Goal: Task Accomplishment & Management: Manage account settings

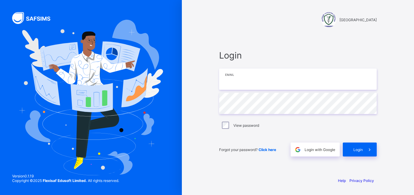
click at [264, 80] on input "email" at bounding box center [298, 79] width 158 height 21
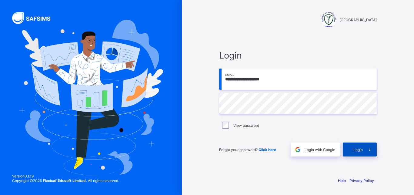
type input "**********"
click at [359, 149] on span "Login" at bounding box center [358, 149] width 9 height 5
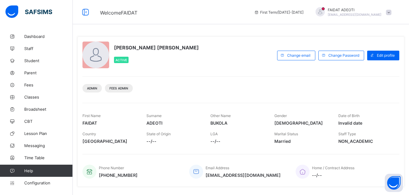
click at [359, 149] on div "[PERSON_NAME] [PERSON_NAME] Active Change email Change Password Edit profile Ad…" at bounding box center [240, 111] width 327 height 150
click at [38, 185] on span "Configuration" at bounding box center [48, 183] width 48 height 5
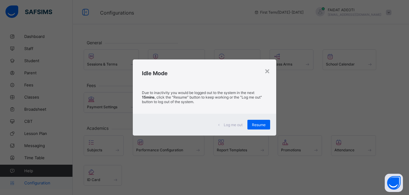
scroll to position [42, 0]
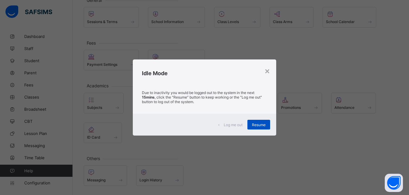
click at [264, 121] on div "Resume" at bounding box center [259, 125] width 23 height 10
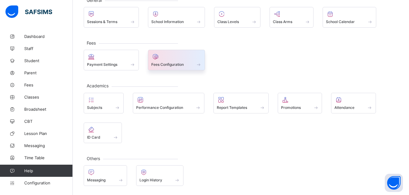
click at [170, 59] on div at bounding box center [176, 56] width 51 height 7
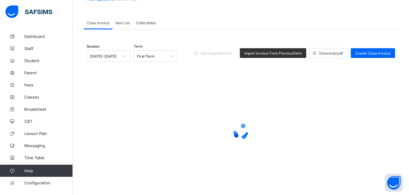
scroll to position [3, 0]
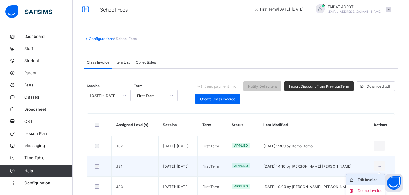
click at [374, 181] on div "Edit Invoice" at bounding box center [370, 180] width 25 height 6
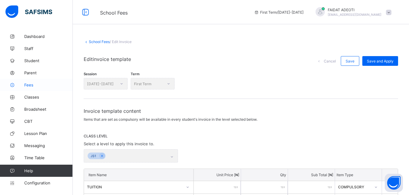
click at [40, 86] on span "Fees" at bounding box center [48, 85] width 49 height 5
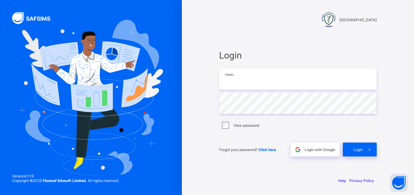
click at [249, 74] on input "email" at bounding box center [298, 79] width 158 height 21
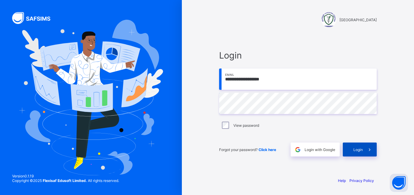
type input "**********"
click at [360, 149] on span "Login" at bounding box center [358, 149] width 9 height 5
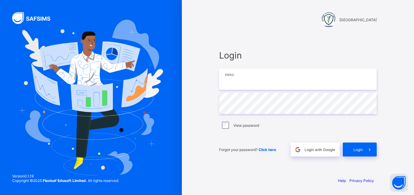
click at [250, 78] on input "email" at bounding box center [298, 79] width 158 height 21
click at [278, 80] on input "email" at bounding box center [298, 79] width 158 height 21
click at [225, 84] on input "email" at bounding box center [298, 79] width 158 height 21
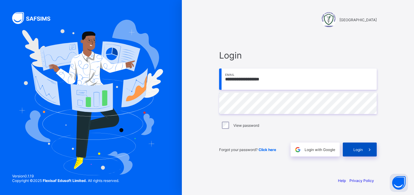
type input "**********"
click at [357, 148] on span "Login" at bounding box center [358, 149] width 9 height 5
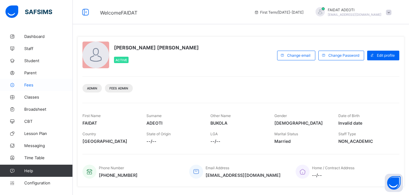
click at [35, 86] on span "Fees" at bounding box center [48, 85] width 49 height 5
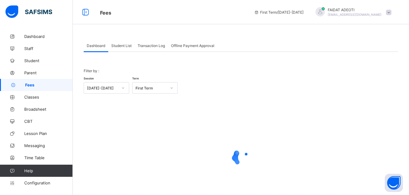
click at [128, 45] on span "Student List" at bounding box center [121, 45] width 20 height 5
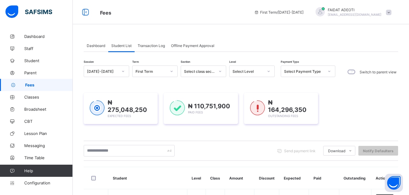
click at [270, 71] on icon at bounding box center [269, 71] width 4 height 6
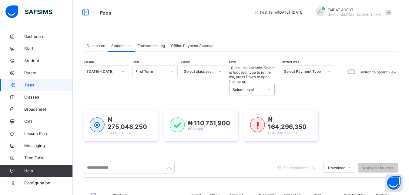
click at [270, 86] on icon at bounding box center [269, 89] width 4 height 6
type input "*"
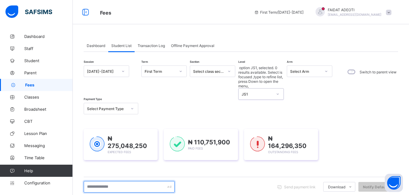
click at [129, 181] on input "text" at bounding box center [129, 187] width 91 height 12
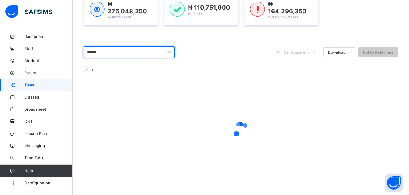
scroll to position [110, 0]
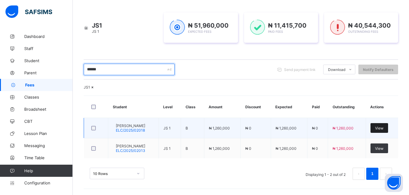
type input "******"
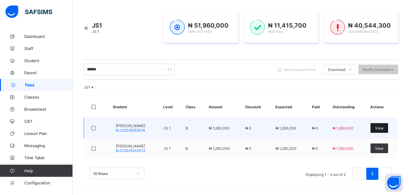
click at [388, 126] on div "View" at bounding box center [380, 128] width 18 height 10
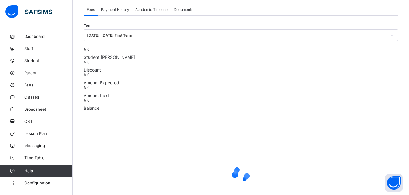
scroll to position [189, 0]
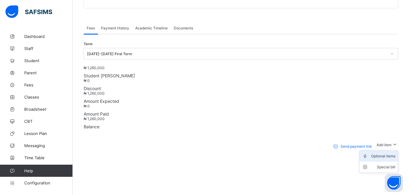
click at [393, 153] on div "Optional items" at bounding box center [383, 156] width 24 height 6
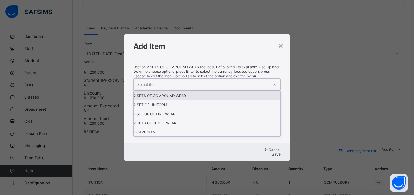
click at [242, 90] on div "Select item" at bounding box center [201, 85] width 135 height 12
click at [222, 100] on div "2 SETS OF COMPOUND WEAR" at bounding box center [207, 95] width 147 height 9
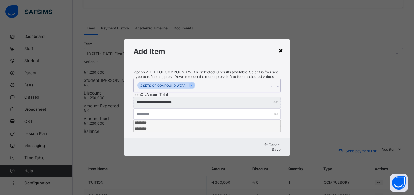
click at [279, 55] on div "×" at bounding box center [281, 50] width 6 height 10
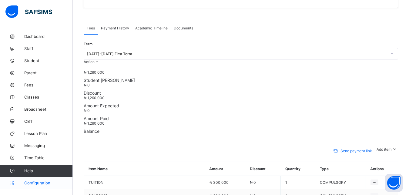
click at [39, 186] on link "Configuration" at bounding box center [36, 183] width 73 height 12
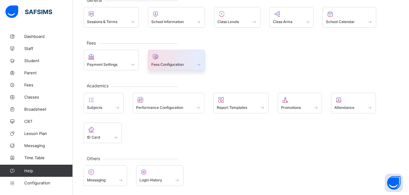
click at [189, 61] on span at bounding box center [176, 61] width 51 height 2
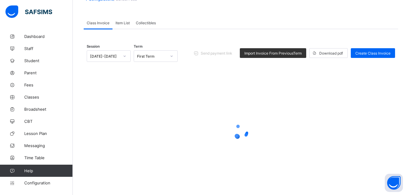
scroll to position [3, 0]
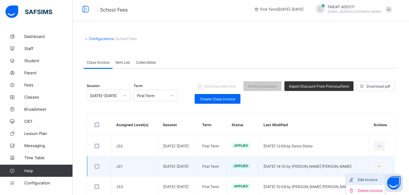
click at [377, 180] on div "Edit Invoice" at bounding box center [370, 180] width 25 height 6
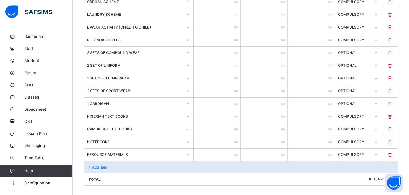
scroll to position [339, 0]
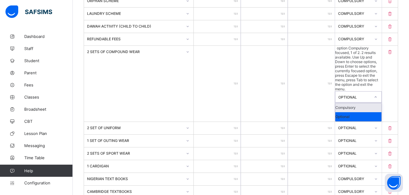
click at [378, 94] on icon at bounding box center [376, 97] width 4 height 6
click at [370, 103] on div "Compulsory" at bounding box center [359, 107] width 46 height 9
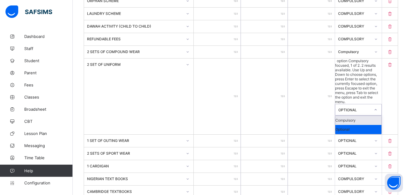
click at [378, 107] on icon at bounding box center [376, 110] width 4 height 6
click at [376, 116] on div "Compulsory" at bounding box center [359, 120] width 46 height 9
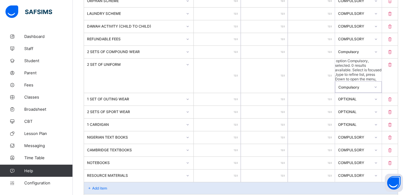
click at [378, 96] on icon at bounding box center [376, 99] width 4 height 6
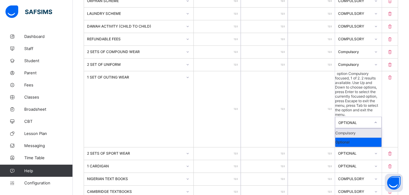
click at [377, 129] on div "Compulsory" at bounding box center [359, 133] width 46 height 9
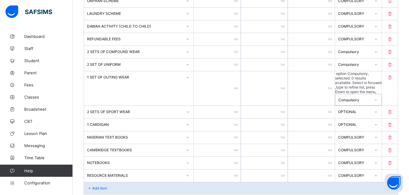
click at [379, 107] on div at bounding box center [376, 112] width 10 height 10
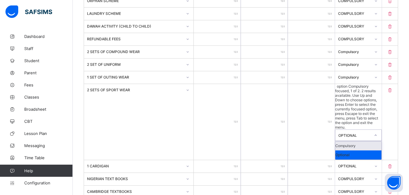
click at [367, 141] on div "Compulsory" at bounding box center [359, 145] width 46 height 9
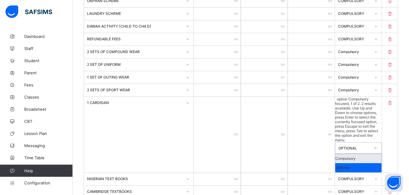
click at [380, 143] on div at bounding box center [376, 148] width 10 height 10
click at [377, 154] on div "Compulsory" at bounding box center [359, 158] width 46 height 9
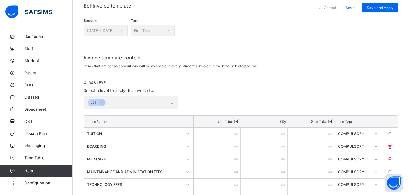
scroll to position [19, 0]
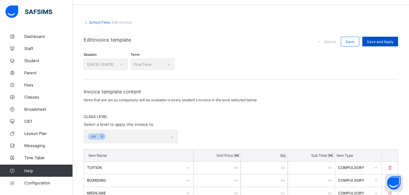
click at [389, 41] on span "Save and Apply" at bounding box center [380, 41] width 27 height 5
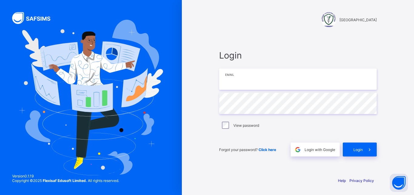
click at [263, 83] on input "email" at bounding box center [298, 79] width 158 height 21
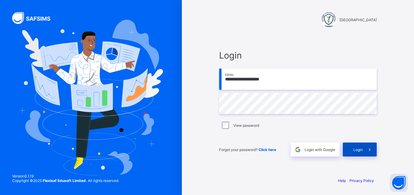
type input "**********"
click at [353, 146] on div "Login" at bounding box center [360, 150] width 34 height 14
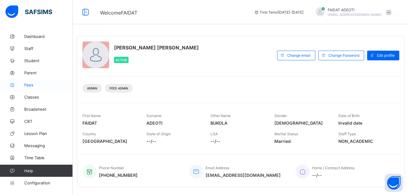
click at [33, 82] on link "Fees" at bounding box center [36, 85] width 73 height 12
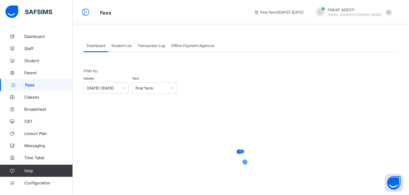
click at [120, 45] on span "Student List" at bounding box center [121, 45] width 20 height 5
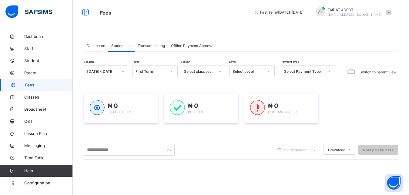
click at [268, 70] on icon at bounding box center [269, 71] width 4 height 6
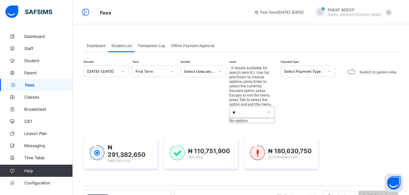
type input "*"
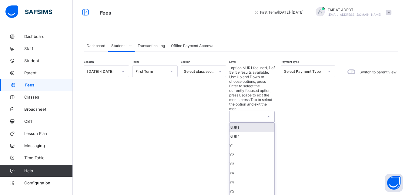
type input "*"
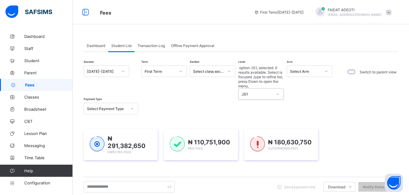
scroll to position [7, 0]
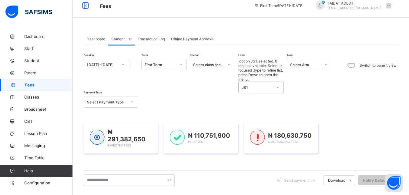
click at [113, 129] on div "₦ 291,382,650 Expected Fees" at bounding box center [121, 137] width 74 height 31
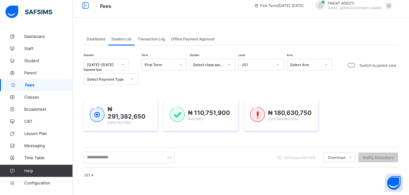
scroll to position [90, 0]
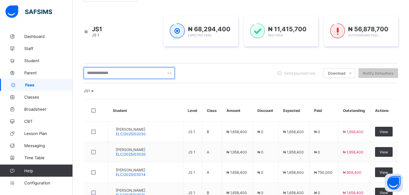
click at [121, 76] on input "text" at bounding box center [129, 73] width 91 height 12
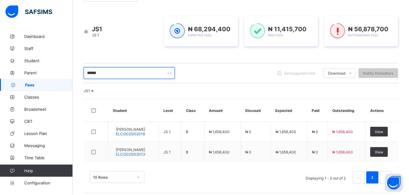
type input "******"
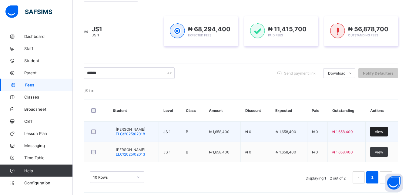
click at [381, 137] on div "View" at bounding box center [379, 132] width 18 height 10
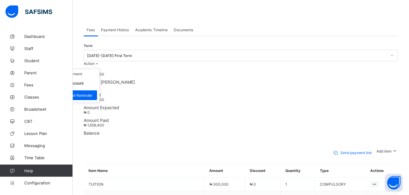
click at [100, 69] on ul "Receive Payment Manage Discount Send Email Reminder" at bounding box center [74, 86] width 50 height 34
click at [100, 69] on li "Receive Payment" at bounding box center [75, 73] width 50 height 9
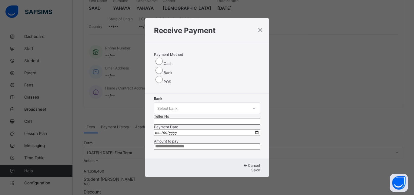
click at [174, 103] on div "Select bank" at bounding box center [167, 109] width 20 height 12
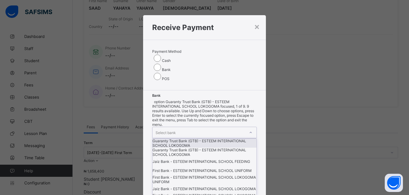
click at [180, 139] on div "Guaranty Trust Bank (GTB) - ESTEEM INTERNATIONAL SCHOOL LOKOGOMA" at bounding box center [205, 143] width 104 height 9
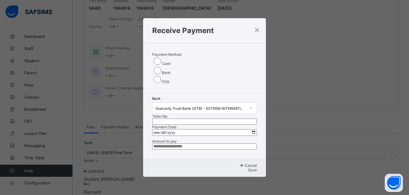
click at [228, 119] on input "text" at bounding box center [204, 122] width 105 height 6
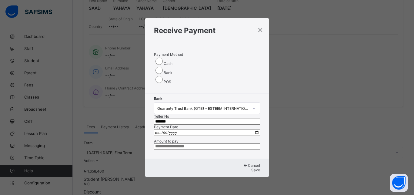
type input "*******"
click at [209, 129] on input "date" at bounding box center [207, 132] width 106 height 7
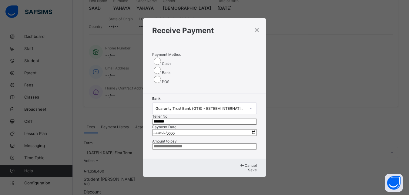
type input "**********"
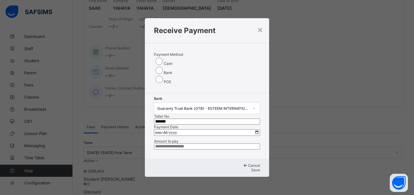
click at [204, 149] on input "currency" at bounding box center [207, 147] width 106 height 6
type input "**********"
click at [239, 169] on div "Save" at bounding box center [207, 170] width 106 height 5
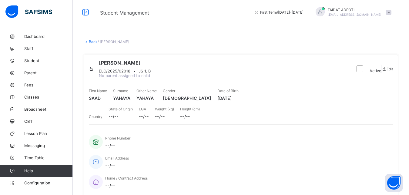
click at [90, 42] on link "Back" at bounding box center [93, 41] width 9 height 5
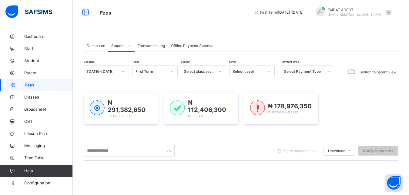
click at [267, 71] on icon at bounding box center [269, 71] width 4 height 6
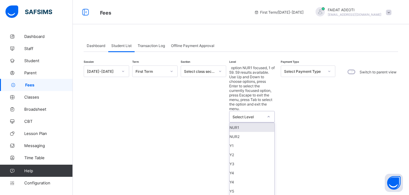
click at [267, 114] on icon at bounding box center [269, 117] width 4 height 6
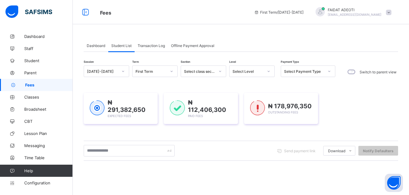
click at [270, 73] on icon at bounding box center [269, 71] width 4 height 6
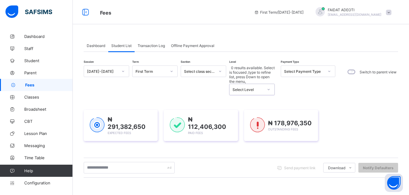
click at [270, 86] on icon at bounding box center [269, 89] width 4 height 6
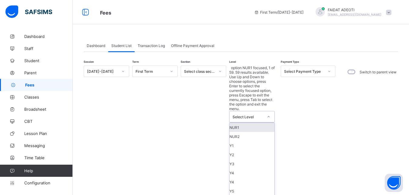
click at [270, 114] on icon at bounding box center [269, 117] width 4 height 6
type input "*"
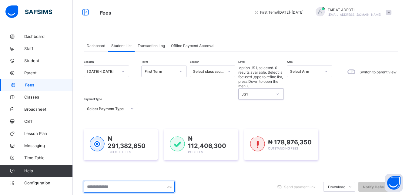
click at [120, 181] on input "text" at bounding box center [129, 187] width 91 height 12
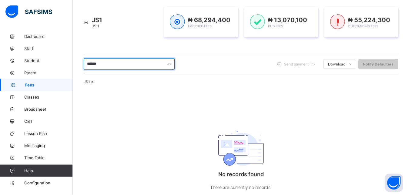
scroll to position [111, 0]
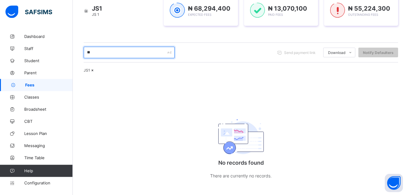
type input "*"
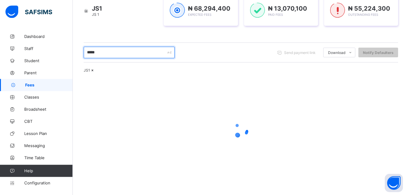
scroll to position [110, 0]
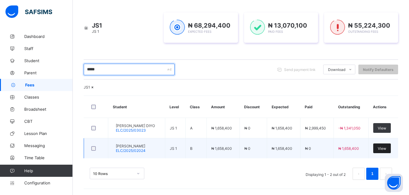
type input "*****"
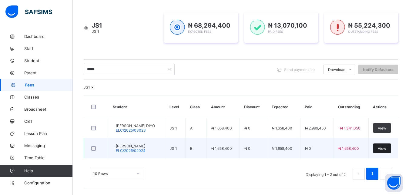
click at [387, 147] on span "View" at bounding box center [382, 148] width 8 height 5
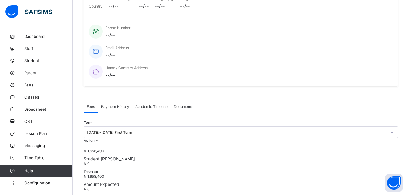
scroll to position [189, 0]
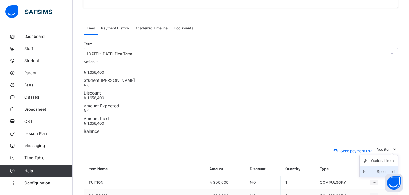
click at [390, 169] on div "Special bill" at bounding box center [383, 172] width 24 height 6
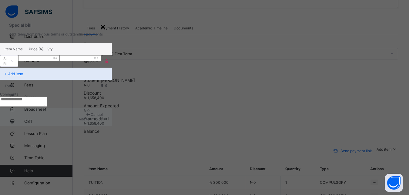
click at [106, 32] on div "×" at bounding box center [103, 26] width 6 height 10
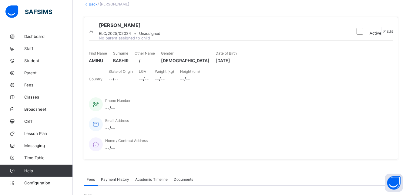
scroll to position [36, 0]
click at [94, 5] on link "Back" at bounding box center [93, 5] width 9 height 5
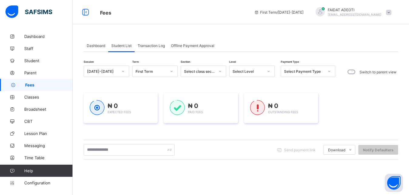
click at [269, 72] on icon at bounding box center [269, 71] width 4 height 6
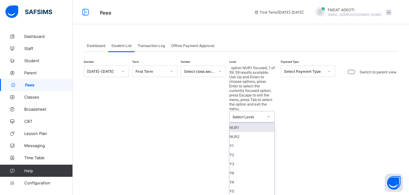
type input "*"
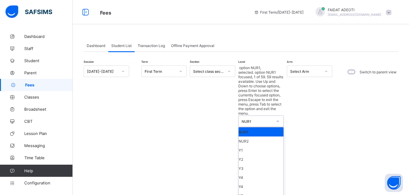
click at [278, 118] on icon at bounding box center [278, 121] width 4 height 6
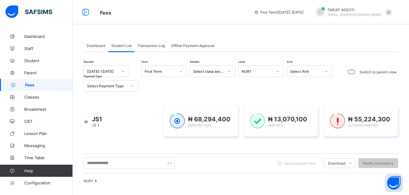
click at [197, 85] on div "Session 2025-2026 Term First Term Section Select class section Level NUR1 Arm S…" at bounding box center [210, 79] width 252 height 26
click at [260, 68] on div "NUR1" at bounding box center [255, 71] width 33 height 8
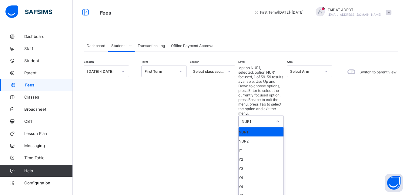
type input "*"
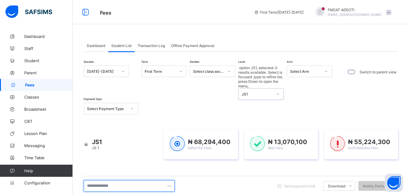
click at [124, 180] on input "text" at bounding box center [129, 186] width 91 height 12
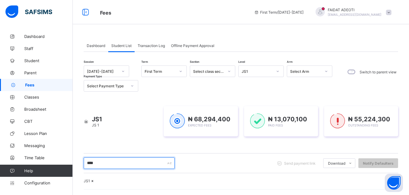
type input "****"
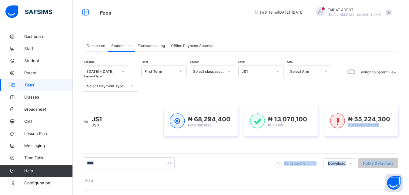
drag, startPoint x: 409, startPoint y: 99, endPoint x: 405, endPoint y: 117, distance: 18.6
click at [405, 150] on div "Dashboard Student List Transaction Log Offline Payment Approval Student List Mo…" at bounding box center [241, 149] width 336 height 238
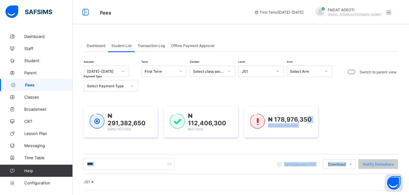
scroll to position [72, 0]
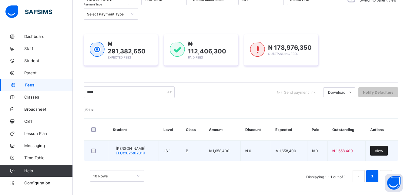
click at [383, 153] on span "View" at bounding box center [379, 151] width 8 height 5
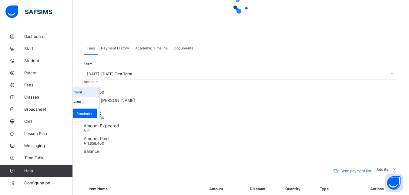
click at [100, 87] on li "Receive Payment" at bounding box center [75, 91] width 50 height 9
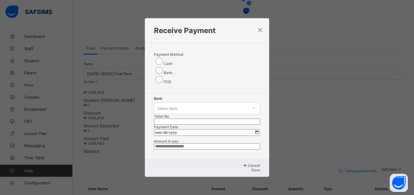
click at [185, 104] on div "Select bank" at bounding box center [201, 108] width 94 height 8
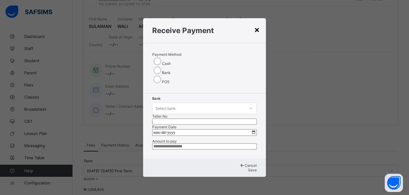
click at [254, 27] on div "×" at bounding box center [257, 29] width 6 height 10
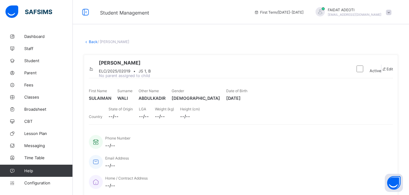
click at [93, 42] on link "Back" at bounding box center [93, 41] width 9 height 5
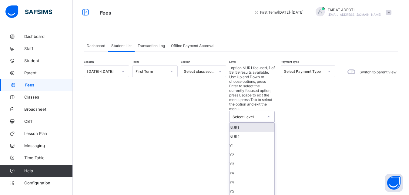
click at [265, 112] on div at bounding box center [269, 117] width 10 height 10
type input "*"
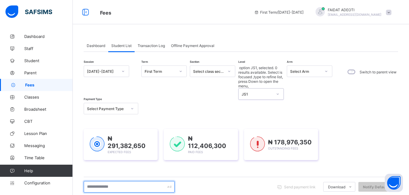
click at [110, 181] on input "text" at bounding box center [129, 187] width 91 height 12
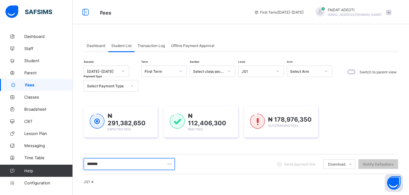
click at [110, 164] on input "*******" at bounding box center [129, 164] width 91 height 12
click at [108, 164] on input "*******" at bounding box center [129, 164] width 91 height 12
click at [164, 161] on input "*******" at bounding box center [129, 164] width 91 height 12
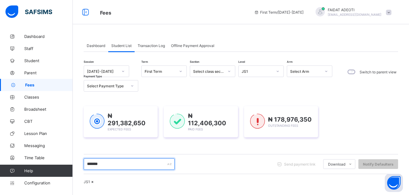
click at [164, 161] on input "*******" at bounding box center [129, 164] width 91 height 12
type input "*******"
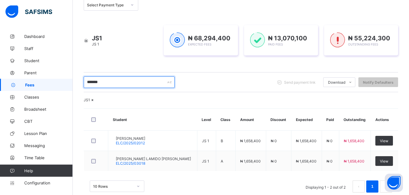
scroll to position [110, 0]
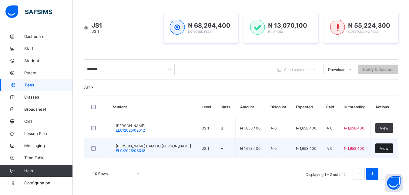
click at [389, 147] on span "View" at bounding box center [384, 148] width 8 height 5
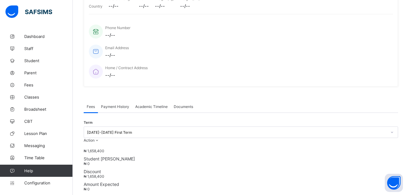
scroll to position [189, 0]
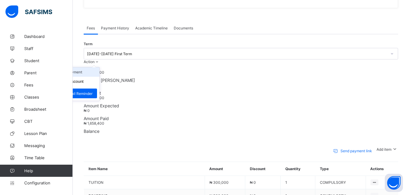
click at [100, 67] on li "Receive Payment" at bounding box center [75, 71] width 50 height 9
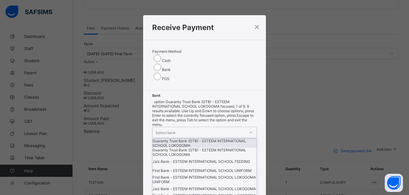
click at [181, 127] on div "Select bank" at bounding box center [199, 132] width 93 height 11
click at [174, 139] on div "Guaranty Trust Bank (GTB) - ESTEEM INTERNATIONAL SCHOOL LOKOGOMA" at bounding box center [205, 143] width 104 height 9
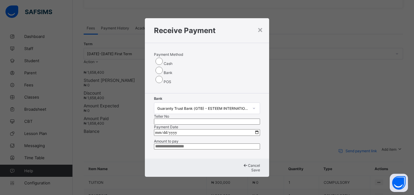
click at [224, 119] on input "text" at bounding box center [207, 122] width 106 height 6
type input "*******"
click at [213, 129] on input "date" at bounding box center [207, 132] width 106 height 7
type input "**********"
click at [203, 146] on input "currency" at bounding box center [207, 147] width 106 height 6
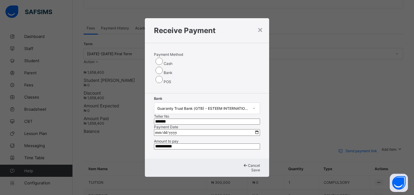
type input "**********"
click at [252, 171] on span "Save" at bounding box center [256, 170] width 9 height 5
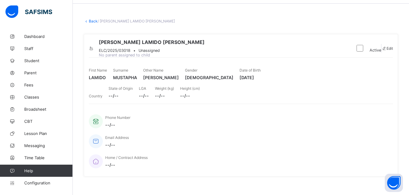
scroll to position [0, 0]
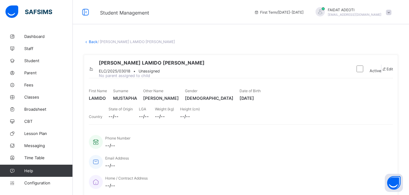
click at [93, 42] on link "Back" at bounding box center [93, 41] width 9 height 5
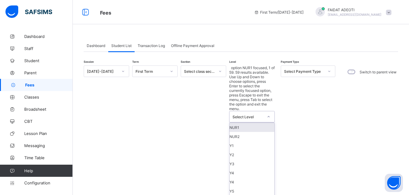
click at [252, 115] on div "Select Level" at bounding box center [248, 117] width 31 height 5
type input "*"
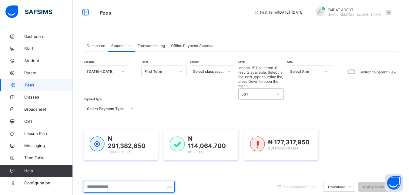
click at [128, 181] on input "text" at bounding box center [129, 187] width 91 height 12
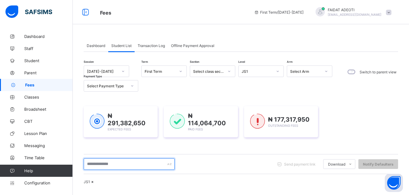
click at [128, 164] on input "text" at bounding box center [129, 164] width 91 height 12
click at [142, 164] on input "*****" at bounding box center [129, 164] width 91 height 12
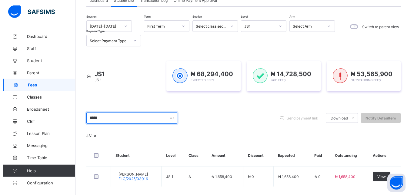
scroll to position [90, 0]
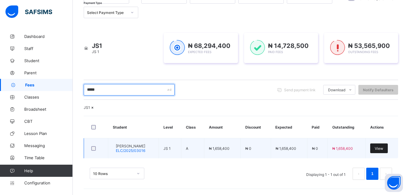
type input "*****"
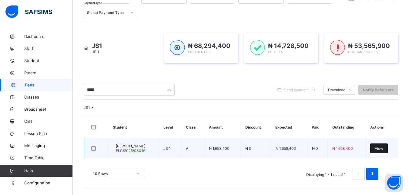
click at [383, 150] on span "View" at bounding box center [379, 148] width 8 height 5
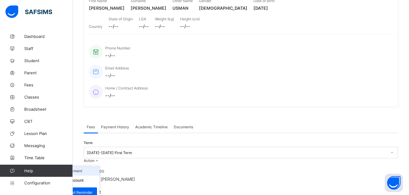
click at [100, 166] on li "Receive Payment" at bounding box center [75, 170] width 50 height 9
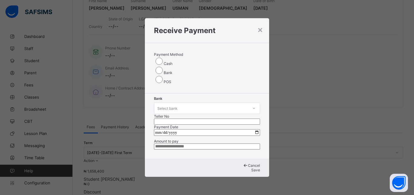
click at [178, 104] on div "Select bank" at bounding box center [201, 108] width 94 height 8
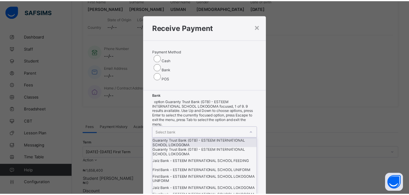
scroll to position [9, 0]
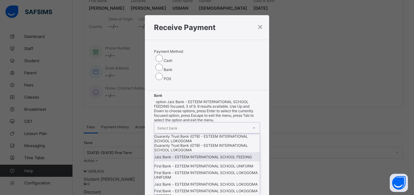
click at [160, 152] on div "Jaiz Bank - ESTEEM INTERNATIONAL SCHOOL FEEDING" at bounding box center [207, 156] width 106 height 9
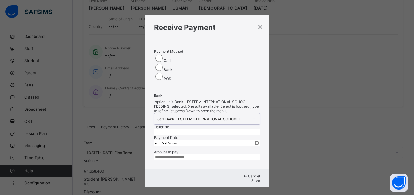
click at [221, 129] on input "text" at bounding box center [207, 132] width 106 height 6
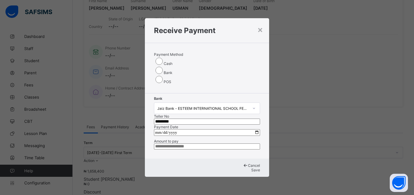
type input "*********"
click at [193, 129] on input "date" at bounding box center [207, 132] width 106 height 7
type input "**********"
click at [193, 147] on input "currency" at bounding box center [207, 147] width 106 height 6
type input "**********"
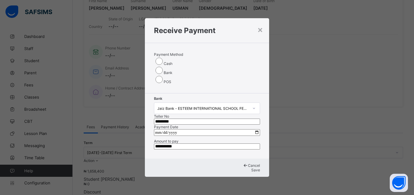
click at [252, 171] on span "Save" at bounding box center [256, 170] width 9 height 5
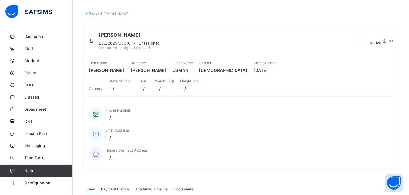
scroll to position [27, 0]
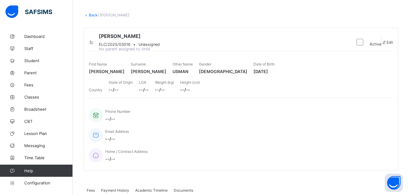
click at [94, 15] on link "Back" at bounding box center [93, 15] width 9 height 5
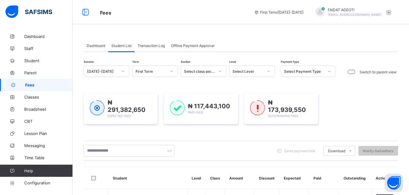
click at [270, 72] on icon at bounding box center [269, 71] width 4 height 6
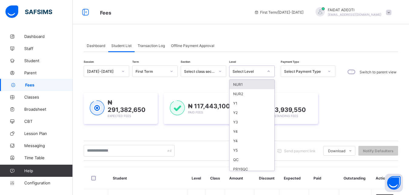
type input "*"
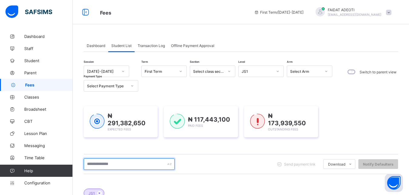
click at [123, 164] on input "text" at bounding box center [129, 164] width 91 height 12
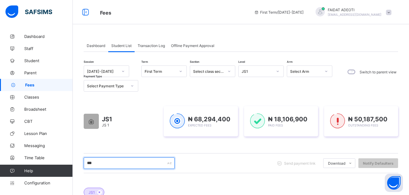
type input "****"
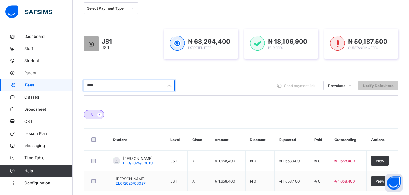
scroll to position [85, 0]
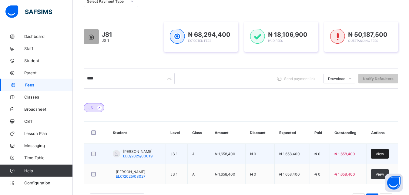
click at [384, 155] on span "View" at bounding box center [380, 154] width 8 height 5
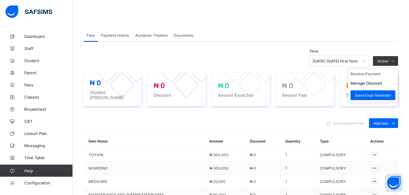
click at [387, 72] on ul "Receive Payment Manage Discount Send Email Reminder" at bounding box center [373, 86] width 50 height 34
click at [377, 75] on li "Receive Payment" at bounding box center [373, 73] width 50 height 9
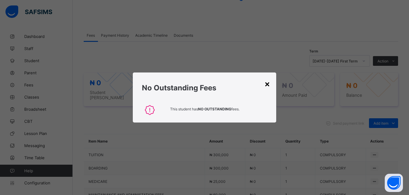
click at [269, 83] on div "×" at bounding box center [268, 84] width 6 height 10
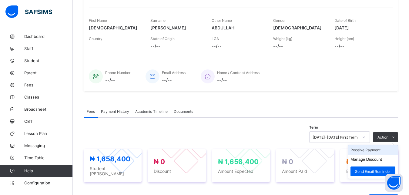
click at [370, 154] on li "Receive Payment" at bounding box center [373, 149] width 50 height 9
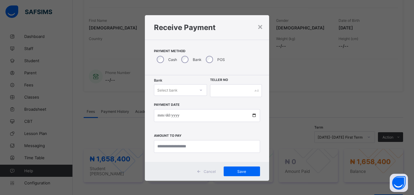
click at [177, 88] on div "Select bank" at bounding box center [174, 90] width 41 height 8
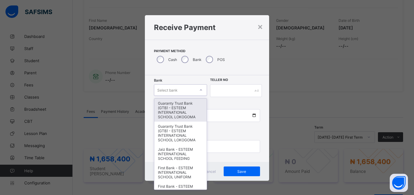
click at [170, 110] on div "Guaranty Trust Bank (GTB) - ESTEEM INTERNATIONAL SCHOOL LOKOGOMA" at bounding box center [180, 110] width 52 height 23
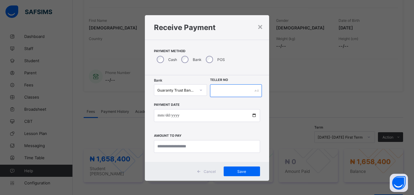
click at [223, 95] on input "text" at bounding box center [236, 90] width 52 height 13
type input "*******"
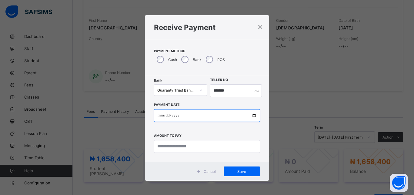
click at [223, 116] on input "date" at bounding box center [207, 115] width 106 height 13
type input "**********"
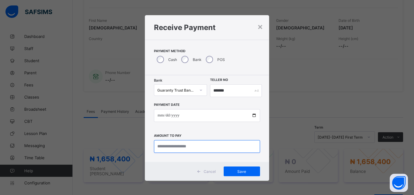
click at [213, 148] on input "currency" at bounding box center [207, 146] width 106 height 13
type input "**********"
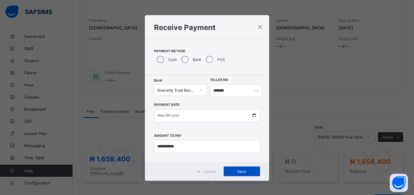
click at [239, 170] on span "Save" at bounding box center [241, 171] width 27 height 5
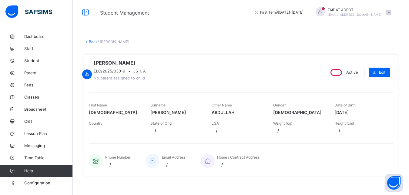
click at [95, 41] on link "Back" at bounding box center [93, 41] width 9 height 5
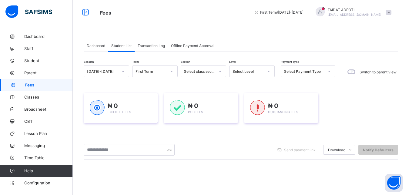
click at [268, 72] on icon at bounding box center [269, 71] width 2 height 1
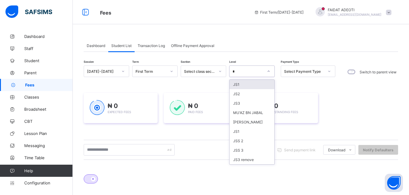
type input "*"
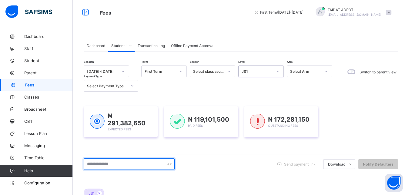
click at [151, 164] on input "text" at bounding box center [129, 164] width 91 height 12
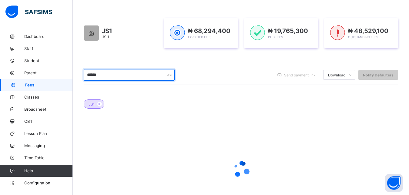
scroll to position [89, 0]
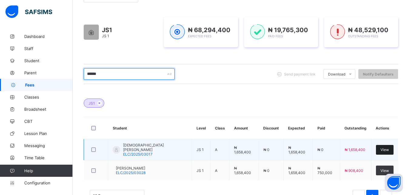
type input "******"
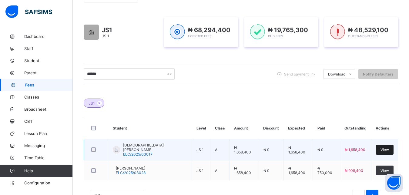
click at [388, 149] on span "View" at bounding box center [385, 149] width 8 height 5
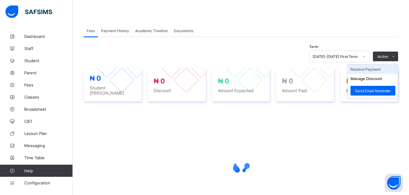
click at [382, 69] on li "Receive Payment" at bounding box center [373, 69] width 50 height 9
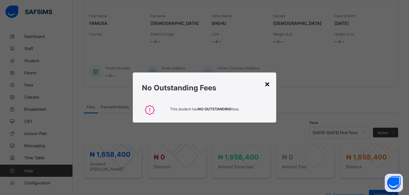
click at [268, 85] on div "×" at bounding box center [268, 84] width 6 height 10
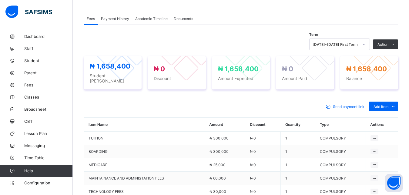
scroll to position [179, 0]
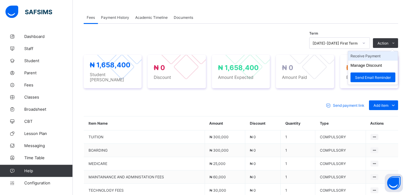
click at [377, 59] on li "Receive Payment" at bounding box center [373, 55] width 50 height 9
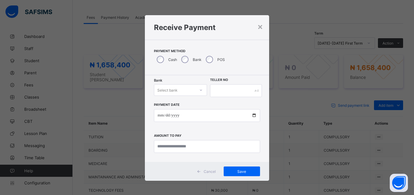
click at [174, 84] on div "Bank Select bank Teller No Payment Date Amount to pay" at bounding box center [207, 118] width 124 height 87
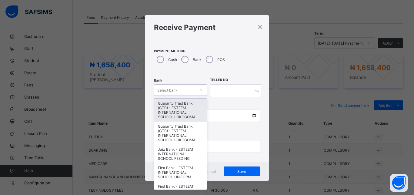
click at [174, 89] on div "Select bank" at bounding box center [167, 90] width 20 height 12
click at [171, 106] on div "Guaranty Trust Bank (GTB) - ESTEEM INTERNATIONAL SCHOOL LOKOGOMA" at bounding box center [180, 110] width 52 height 23
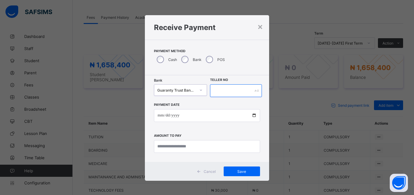
click at [233, 93] on input "text" at bounding box center [236, 90] width 52 height 13
type input "*******"
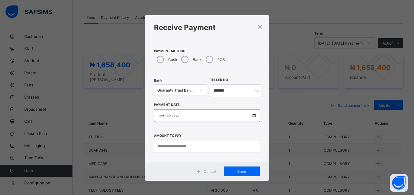
click at [223, 117] on input "date" at bounding box center [207, 115] width 106 height 13
type input "**********"
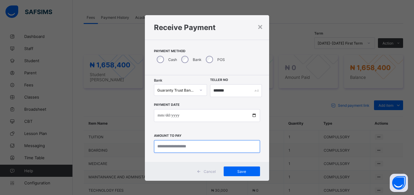
click at [207, 146] on input "currency" at bounding box center [207, 146] width 106 height 13
type input "*********"
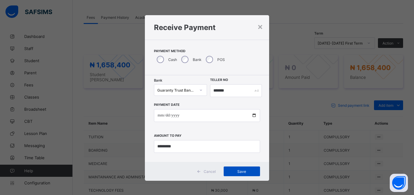
click at [238, 172] on span "Save" at bounding box center [241, 171] width 27 height 5
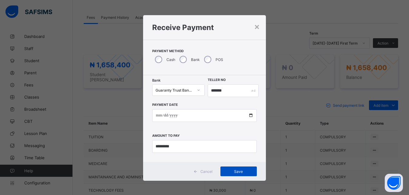
click at [238, 172] on div "Save" at bounding box center [239, 172] width 36 height 10
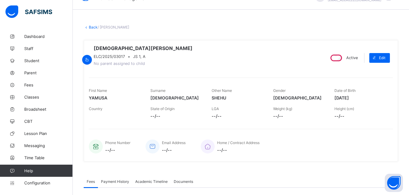
scroll to position [5, 0]
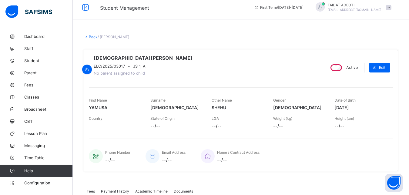
click at [93, 38] on link "Back" at bounding box center [93, 37] width 9 height 5
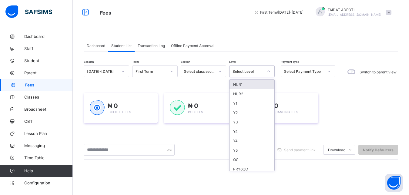
click at [257, 69] on div "Select Level" at bounding box center [246, 71] width 33 height 8
type input "*"
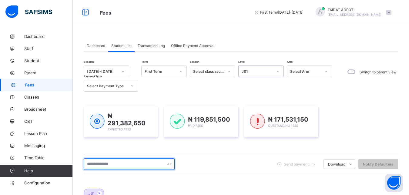
click at [122, 165] on input "text" at bounding box center [129, 164] width 91 height 12
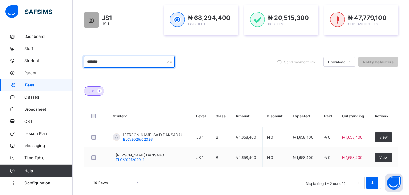
scroll to position [108, 0]
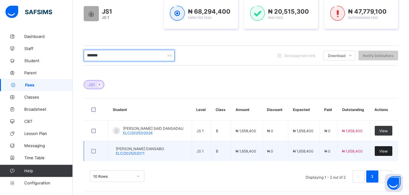
type input "*******"
click at [387, 149] on span "View" at bounding box center [384, 151] width 8 height 5
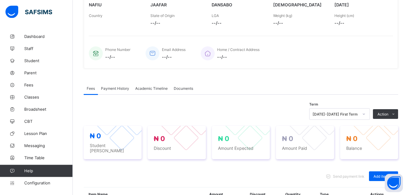
scroll to position [186, 0]
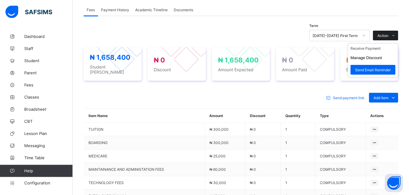
click at [396, 38] on icon at bounding box center [393, 36] width 5 height 4
click at [378, 51] on li "Receive Payment" at bounding box center [373, 48] width 50 height 9
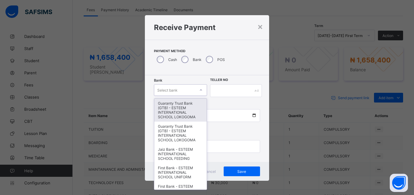
click at [181, 86] on div "Select bank" at bounding box center [174, 90] width 41 height 8
click at [175, 111] on div "Guaranty Trust Bank (GTB) - ESTEEM INTERNATIONAL SCHOOL LOKOGOMA" at bounding box center [180, 110] width 52 height 23
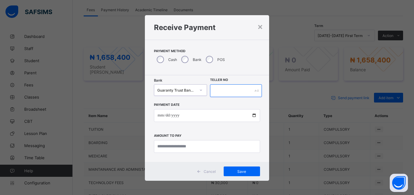
click at [227, 90] on input "text" at bounding box center [236, 90] width 52 height 13
type input "*******"
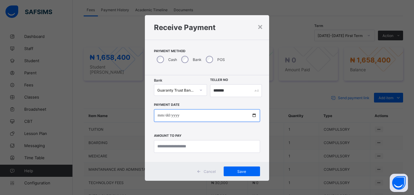
click at [215, 115] on input "date" at bounding box center [207, 115] width 106 height 13
type input "**********"
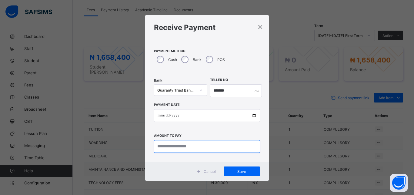
click at [199, 149] on input "currency" at bounding box center [207, 146] width 106 height 13
type input "*********"
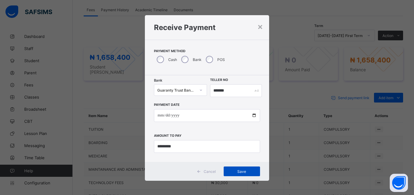
click at [246, 170] on span "Save" at bounding box center [241, 171] width 27 height 5
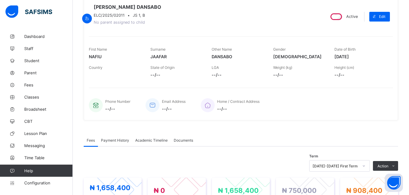
scroll to position [19, 0]
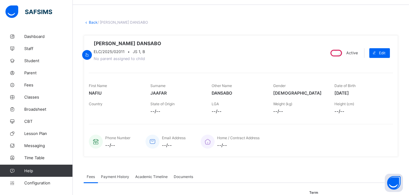
click at [92, 22] on link "Back" at bounding box center [93, 22] width 9 height 5
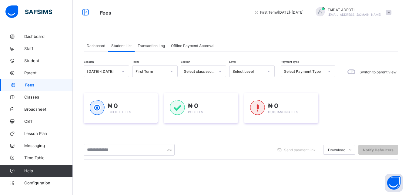
click at [271, 70] on div at bounding box center [269, 71] width 10 height 10
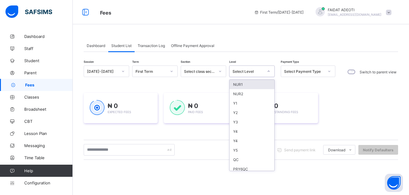
type input "*"
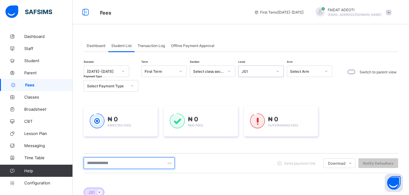
click at [126, 160] on input "text" at bounding box center [129, 163] width 91 height 12
click at [119, 165] on input "text" at bounding box center [129, 163] width 91 height 12
type input "*****"
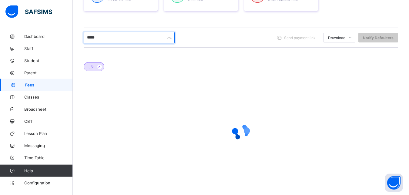
scroll to position [129, 0]
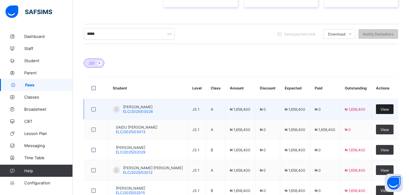
click at [386, 108] on span "View" at bounding box center [385, 109] width 8 height 5
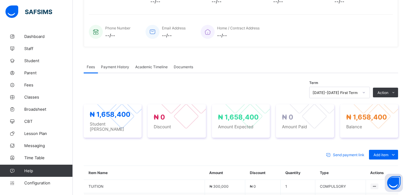
scroll to position [208, 0]
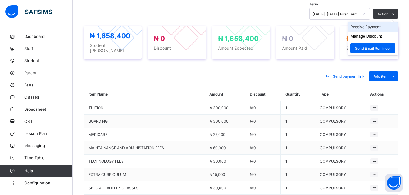
click at [384, 30] on li "Receive Payment" at bounding box center [373, 26] width 50 height 9
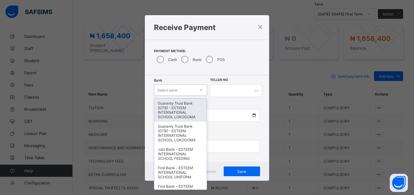
click at [177, 91] on div "Select bank" at bounding box center [174, 90] width 41 height 8
click at [186, 109] on div "Guaranty Trust Bank (GTB) - ESTEEM INTERNATIONAL SCHOOL LOKOGOMA" at bounding box center [180, 110] width 52 height 23
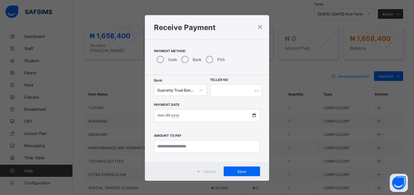
click at [186, 109] on div "Payment Date Amount to pay" at bounding box center [207, 125] width 106 height 56
click at [227, 89] on input "text" at bounding box center [236, 90] width 52 height 13
type input "********"
click at [199, 116] on input "date" at bounding box center [207, 115] width 106 height 13
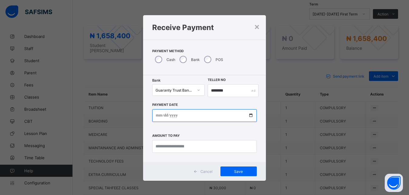
type input "**********"
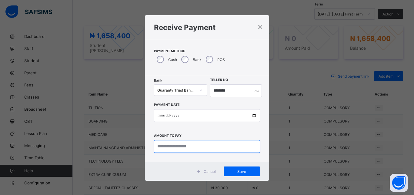
click at [203, 148] on input "currency" at bounding box center [207, 146] width 106 height 13
type input "*********"
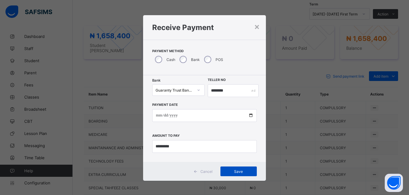
click at [238, 169] on span "Save" at bounding box center [238, 171] width 27 height 5
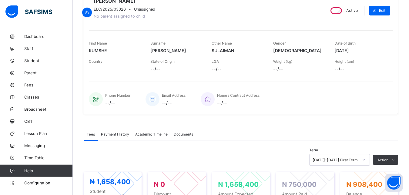
scroll to position [0, 0]
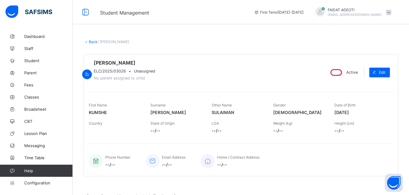
click at [92, 41] on link "Back" at bounding box center [93, 41] width 9 height 5
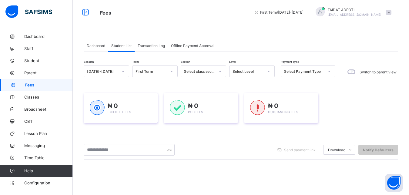
click at [270, 70] on icon at bounding box center [269, 71] width 4 height 6
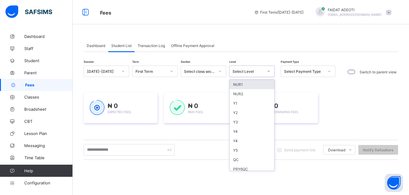
type input "*"
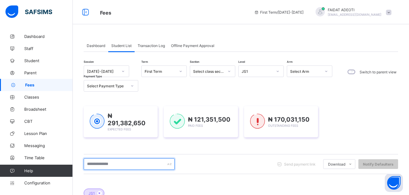
click at [127, 164] on input "text" at bounding box center [129, 164] width 91 height 12
type input "*****"
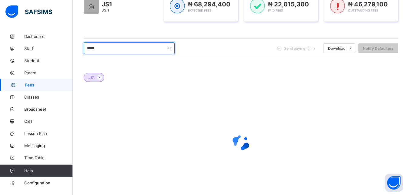
scroll to position [129, 0]
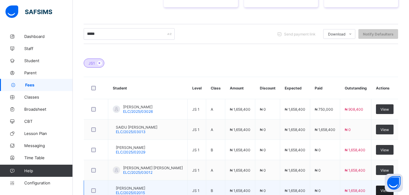
click at [383, 191] on div "View" at bounding box center [385, 191] width 18 height 10
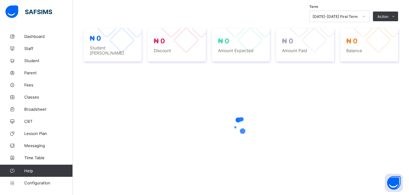
click at [383, 191] on div "Fees Payment History Academic Timeline Documents Fees More Options Term 2025-20…" at bounding box center [241, 85] width 315 height 220
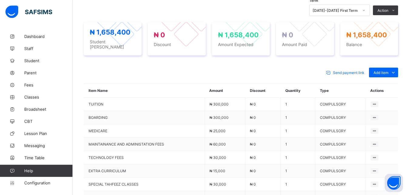
scroll to position [216, 0]
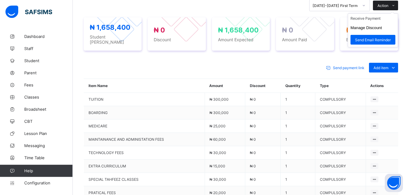
click at [396, 8] on icon at bounding box center [393, 6] width 5 height 4
click at [373, 22] on li "Receive Payment" at bounding box center [373, 18] width 50 height 9
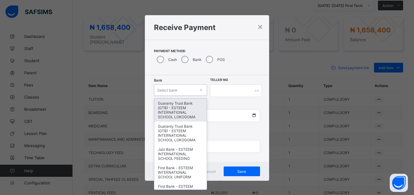
click at [176, 91] on div "Select bank" at bounding box center [174, 90] width 41 height 8
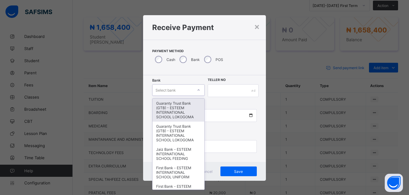
click at [176, 105] on div "Guaranty Trust Bank (GTB) - ESTEEM INTERNATIONAL SCHOOL LOKOGOMA" at bounding box center [179, 110] width 52 height 23
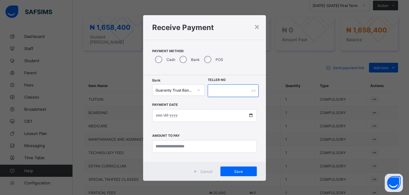
click at [225, 90] on input "text" at bounding box center [233, 90] width 51 height 13
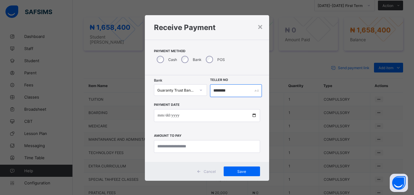
type input "********"
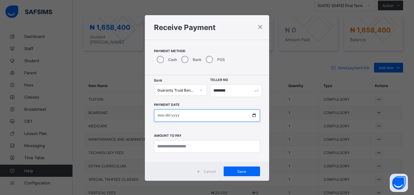
click at [189, 118] on input "date" at bounding box center [207, 115] width 106 height 13
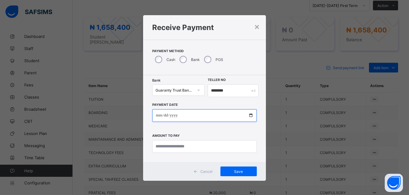
type input "**********"
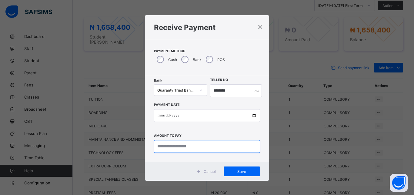
click at [186, 142] on input "currency" at bounding box center [207, 146] width 106 height 13
type input "*********"
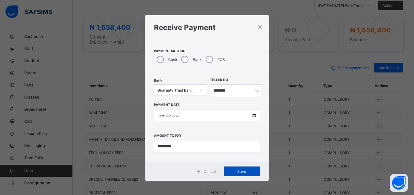
click at [233, 169] on div "Save" at bounding box center [242, 172] width 36 height 10
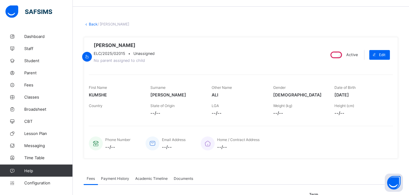
scroll to position [18, 0]
click at [94, 25] on link "Back" at bounding box center [93, 24] width 9 height 5
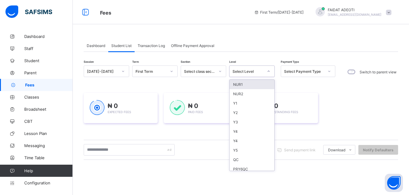
click at [262, 69] on div "Select Level" at bounding box center [246, 71] width 33 height 8
type input "*"
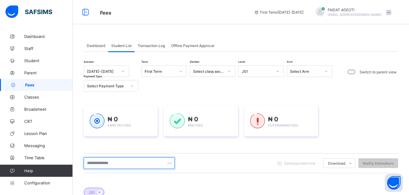
click at [139, 162] on input "text" at bounding box center [129, 163] width 91 height 12
type input "******"
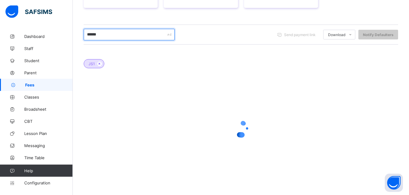
scroll to position [129, 0]
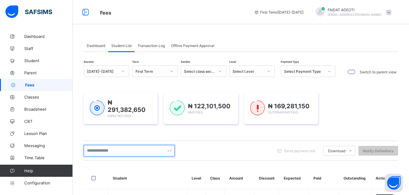
click at [135, 150] on input "text" at bounding box center [129, 151] width 91 height 12
type input "******"
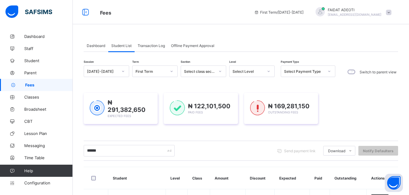
click at [270, 71] on icon at bounding box center [269, 71] width 4 height 6
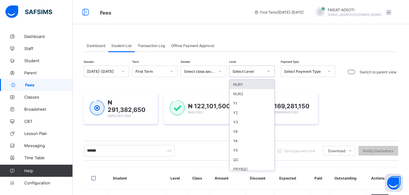
type input "*"
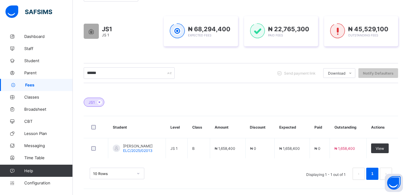
scroll to position [90, 0]
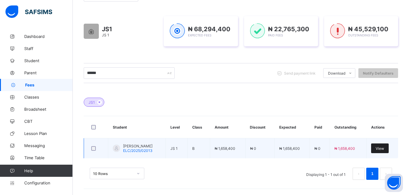
click at [384, 147] on span "View" at bounding box center [380, 148] width 8 height 5
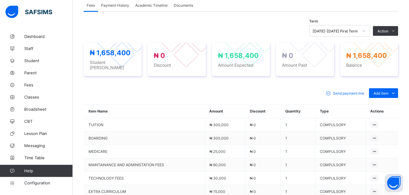
scroll to position [194, 0]
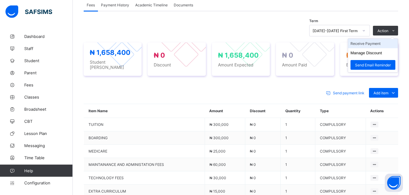
click at [380, 43] on li "Receive Payment" at bounding box center [373, 43] width 50 height 9
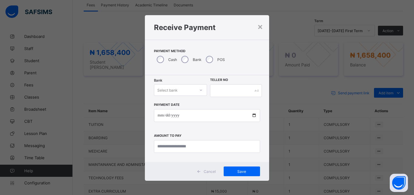
click at [181, 89] on div "Select bank" at bounding box center [174, 90] width 41 height 8
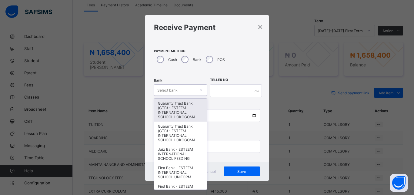
click at [169, 107] on div "Guaranty Trust Bank (GTB) - ESTEEM INTERNATIONAL SCHOOL LOKOGOMA" at bounding box center [180, 110] width 52 height 23
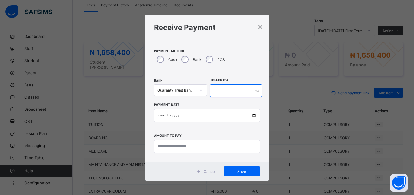
click at [232, 92] on input "text" at bounding box center [236, 90] width 52 height 13
type input "*******"
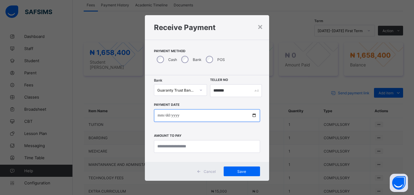
click at [203, 117] on input "date" at bounding box center [207, 115] width 106 height 13
type input "**********"
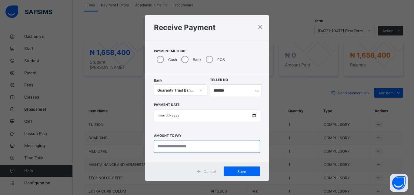
click at [199, 149] on input "currency" at bounding box center [207, 146] width 106 height 13
type input "**********"
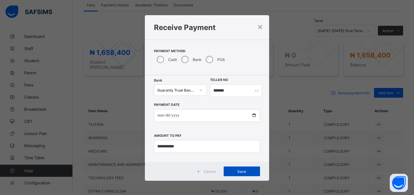
click at [240, 170] on span "Save" at bounding box center [241, 171] width 27 height 5
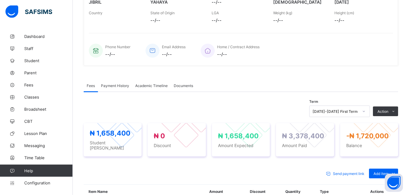
scroll to position [0, 0]
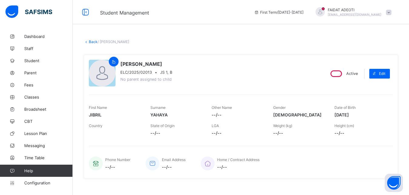
click at [94, 42] on link "Back" at bounding box center [93, 41] width 9 height 5
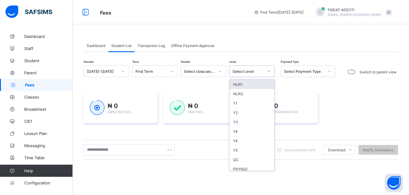
click at [264, 71] on div at bounding box center [269, 71] width 10 height 10
type input "*"
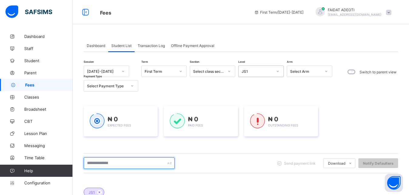
click at [112, 162] on input "text" at bounding box center [129, 163] width 91 height 12
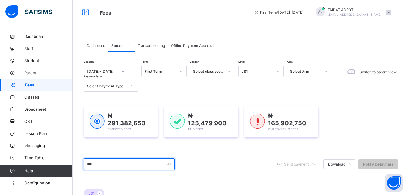
type input "****"
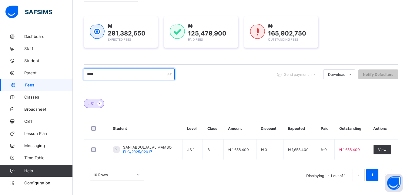
scroll to position [90, 0]
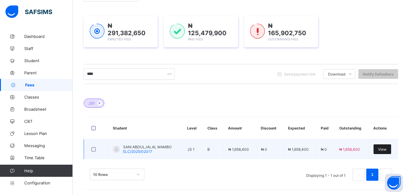
click at [383, 147] on span "View" at bounding box center [382, 149] width 8 height 5
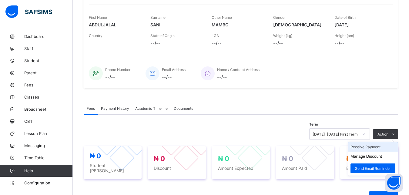
click at [375, 147] on li "Receive Payment" at bounding box center [373, 146] width 50 height 9
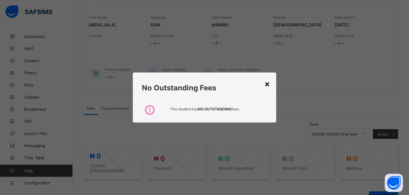
click at [266, 82] on div "×" at bounding box center [268, 84] width 6 height 10
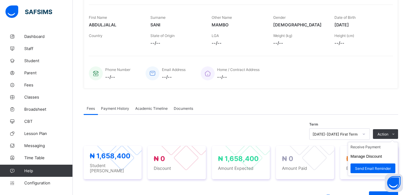
click at [366, 145] on ul "Receive Payment Manage Discount Send Email Reminder" at bounding box center [373, 159] width 50 height 34
click at [366, 147] on li "Receive Payment" at bounding box center [373, 146] width 50 height 9
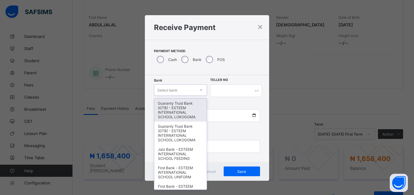
click at [163, 90] on div "Select bank" at bounding box center [167, 90] width 20 height 12
click at [161, 106] on div "Guaranty Trust Bank (GTB) - ESTEEM INTERNATIONAL SCHOOL LOKOGOMA" at bounding box center [180, 110] width 52 height 23
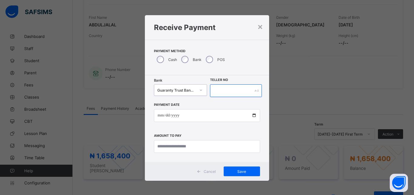
click at [214, 92] on input "text" at bounding box center [236, 90] width 52 height 13
type input "*******"
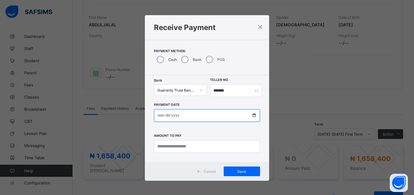
click at [204, 113] on input "date" at bounding box center [207, 115] width 106 height 13
type input "**********"
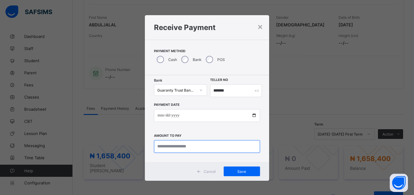
click at [191, 148] on input "currency" at bounding box center [207, 146] width 106 height 13
type input "*********"
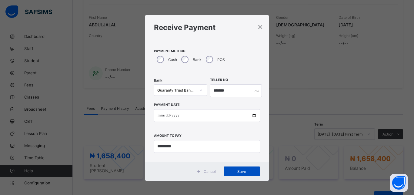
click at [225, 172] on div "Save" at bounding box center [242, 172] width 36 height 10
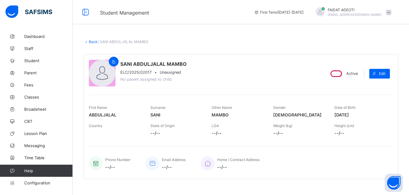
click at [91, 42] on link "Back" at bounding box center [93, 41] width 9 height 5
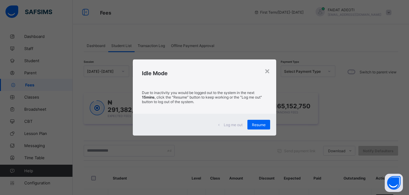
scroll to position [185, 0]
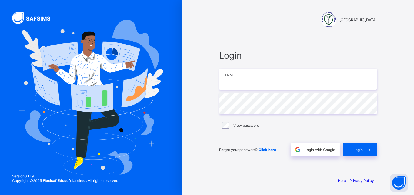
click at [264, 82] on input "email" at bounding box center [298, 79] width 158 height 21
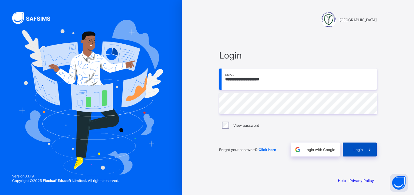
type input "**********"
click at [359, 150] on span "Login" at bounding box center [358, 149] width 9 height 5
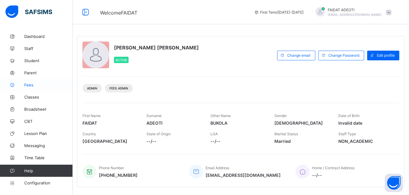
click at [34, 82] on link "Fees" at bounding box center [36, 85] width 73 height 12
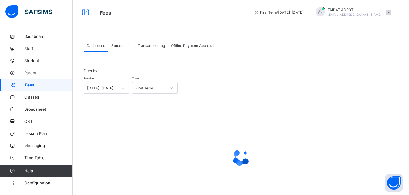
click at [125, 47] on span "Student List" at bounding box center [121, 45] width 20 height 5
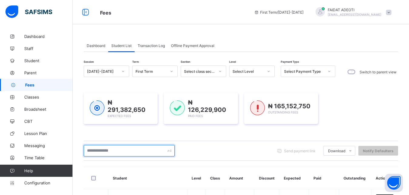
click at [142, 151] on input "text" at bounding box center [129, 151] width 91 height 12
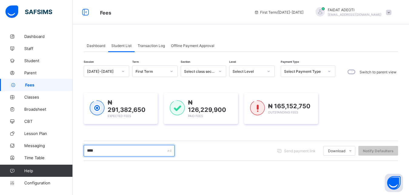
type input "*****"
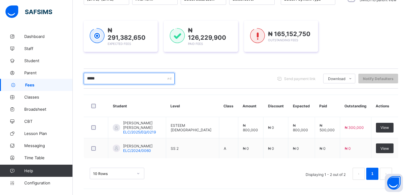
scroll to position [71, 0]
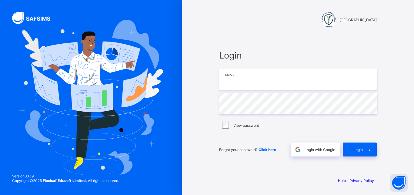
click at [271, 81] on input "email" at bounding box center [298, 79] width 158 height 21
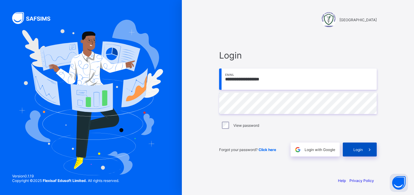
type input "**********"
click at [348, 147] on div "Login" at bounding box center [360, 150] width 34 height 14
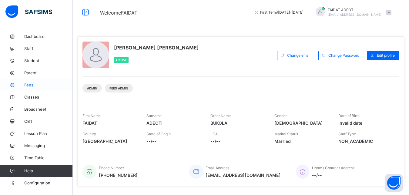
click at [33, 87] on span "Fees" at bounding box center [48, 85] width 49 height 5
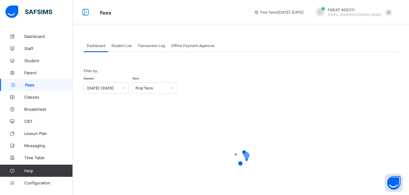
click at [120, 47] on span "Student List" at bounding box center [121, 45] width 20 height 5
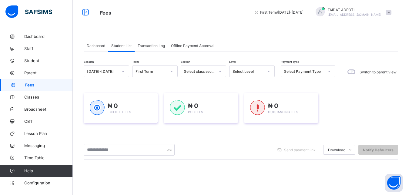
click at [268, 73] on icon at bounding box center [269, 71] width 4 height 6
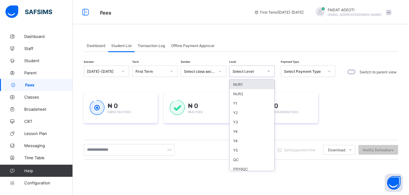
type input "*"
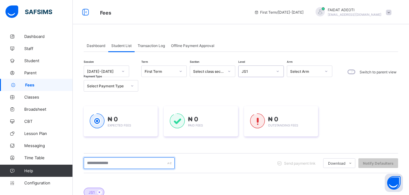
click at [120, 160] on input "text" at bounding box center [129, 163] width 91 height 12
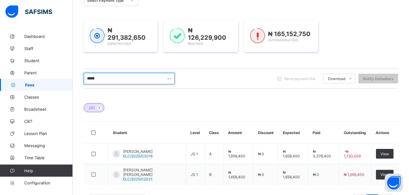
scroll to position [110, 0]
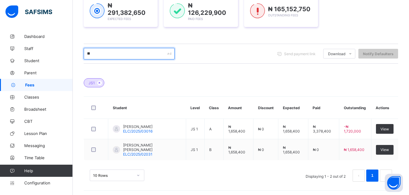
type input "*"
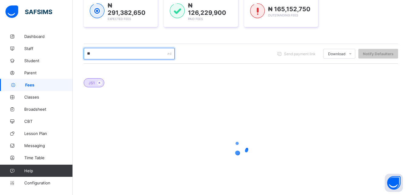
type input "*"
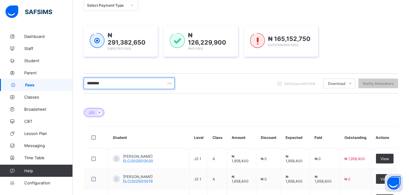
scroll to position [79, 0]
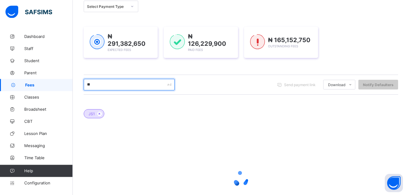
type input "*"
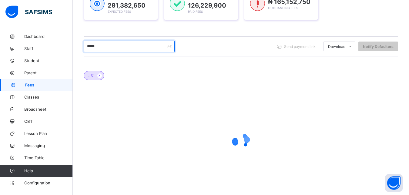
scroll to position [129, 0]
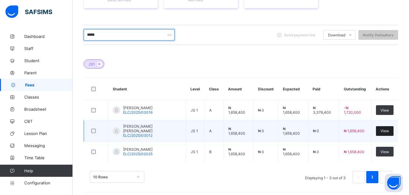
type input "*****"
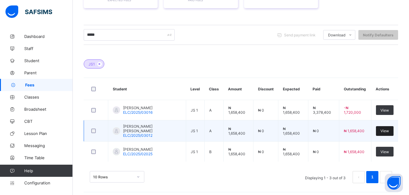
click at [389, 131] on span "View" at bounding box center [385, 131] width 8 height 5
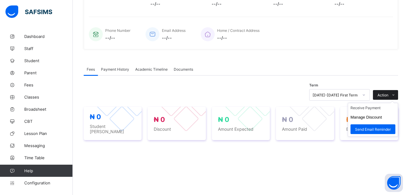
scroll to position [208, 0]
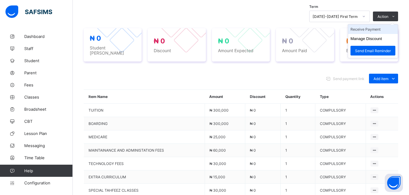
click at [383, 29] on li "Receive Payment" at bounding box center [373, 29] width 50 height 9
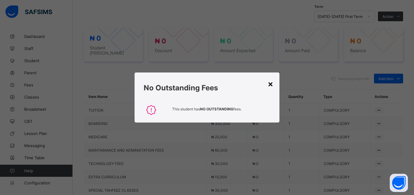
click at [270, 83] on div "×" at bounding box center [271, 84] width 6 height 10
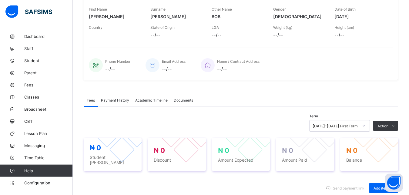
scroll to position [100, 0]
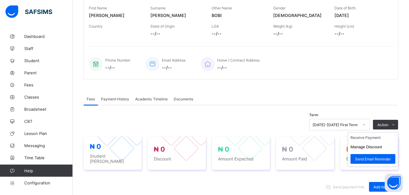
click at [383, 133] on ul "Receive Payment Manage Discount Send Email Reminder" at bounding box center [373, 150] width 50 height 34
click at [380, 140] on li "Receive Payment" at bounding box center [373, 137] width 50 height 9
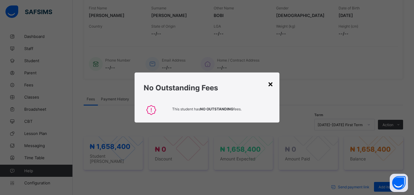
click at [271, 85] on div "×" at bounding box center [271, 84] width 6 height 10
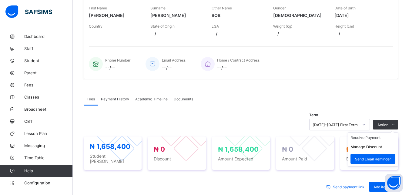
click at [372, 135] on ul "Receive Payment Manage Discount Send Email Reminder" at bounding box center [373, 150] width 50 height 34
click at [370, 139] on li "Receive Payment" at bounding box center [373, 137] width 50 height 9
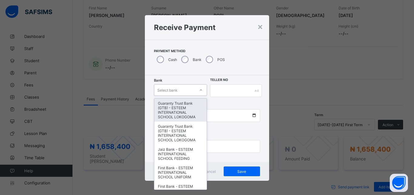
click at [172, 93] on div "Select bank" at bounding box center [167, 90] width 20 height 12
click at [172, 108] on div "Guaranty Trust Bank (GTB) - ESTEEM INTERNATIONAL SCHOOL LOKOGOMA" at bounding box center [180, 110] width 52 height 23
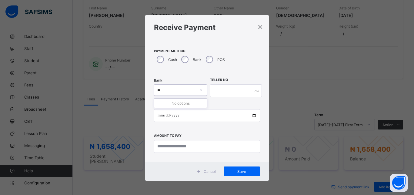
type input "*"
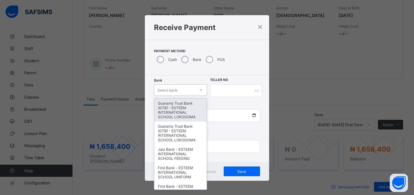
click at [180, 113] on div "Guaranty Trust Bank (GTB) - ESTEEM INTERNATIONAL SCHOOL LOKOGOMA" at bounding box center [180, 110] width 52 height 23
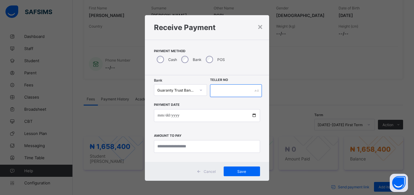
click at [232, 91] on input "text" at bounding box center [236, 90] width 52 height 13
type input "*******"
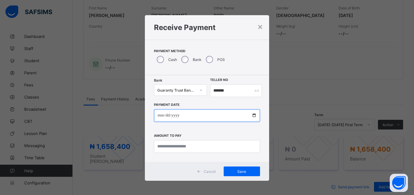
click at [191, 122] on input "date" at bounding box center [207, 115] width 106 height 13
type input "**********"
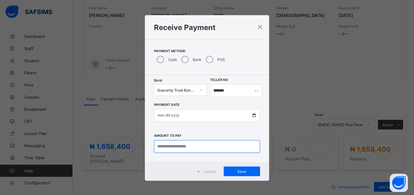
click at [175, 147] on input "currency" at bounding box center [207, 146] width 106 height 13
type input "**********"
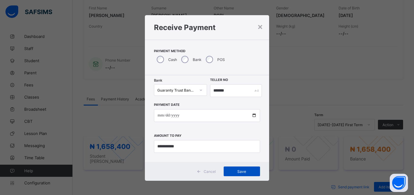
click at [238, 171] on span "Save" at bounding box center [241, 171] width 27 height 5
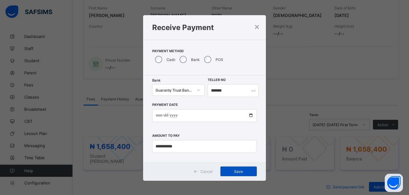
click at [238, 171] on span "Save" at bounding box center [238, 171] width 27 height 5
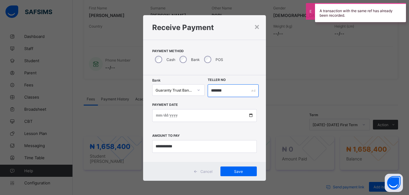
click at [217, 90] on input "*******" at bounding box center [233, 90] width 51 height 13
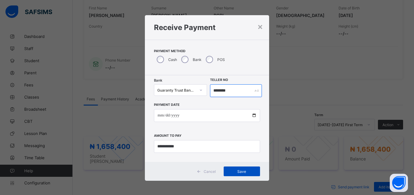
type input "********"
click at [234, 169] on div "Save" at bounding box center [242, 172] width 36 height 10
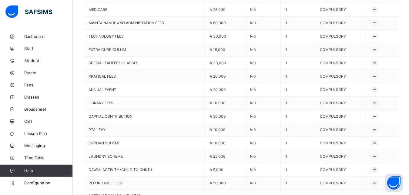
scroll to position [0, 0]
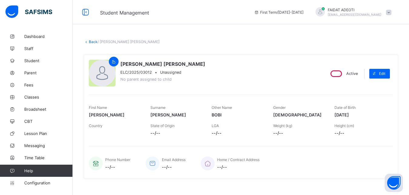
click at [93, 41] on link "Back" at bounding box center [93, 41] width 9 height 5
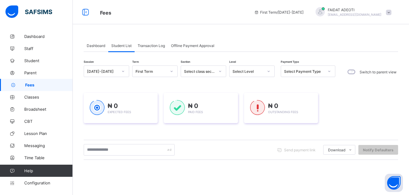
click at [262, 70] on div "Select Level" at bounding box center [248, 71] width 31 height 5
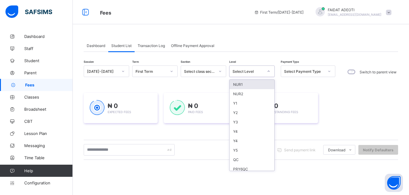
type input "*"
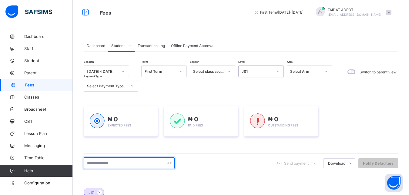
click at [121, 164] on input "text" at bounding box center [129, 163] width 91 height 12
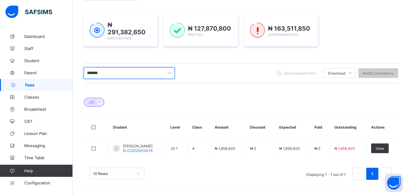
scroll to position [90, 0]
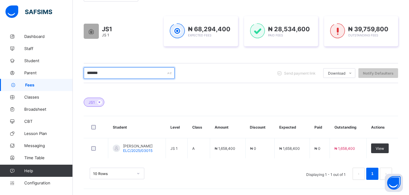
type input "*******"
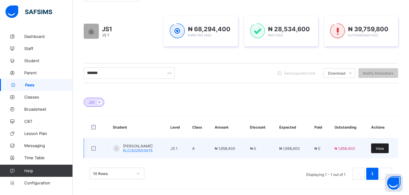
click at [384, 149] on span "View" at bounding box center [380, 148] width 8 height 5
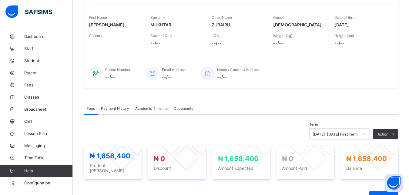
click at [382, 69] on div "Home / Contract Address --/--" at bounding box center [294, 73] width 186 height 20
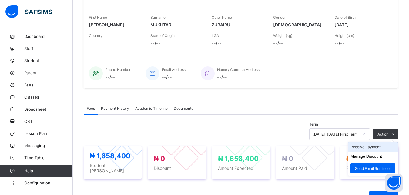
click at [376, 150] on li "Receive Payment" at bounding box center [373, 146] width 50 height 9
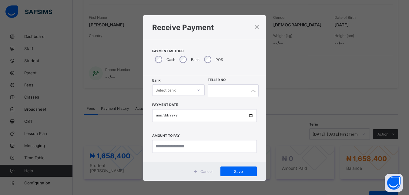
click at [184, 89] on div "Select bank" at bounding box center [173, 90] width 40 height 8
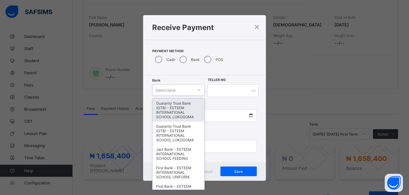
click at [176, 115] on div "Guaranty Trust Bank (GTB) - ESTEEM INTERNATIONAL SCHOOL LOKOGOMA" at bounding box center [179, 110] width 52 height 23
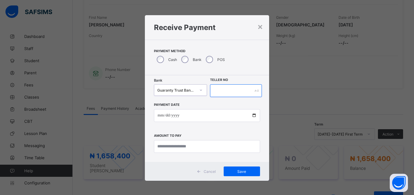
click at [229, 92] on input "text" at bounding box center [236, 90] width 52 height 13
type input "*******"
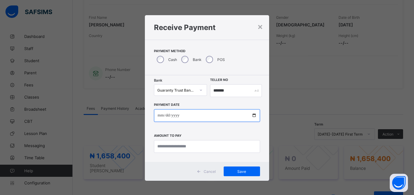
click at [206, 120] on input "date" at bounding box center [207, 115] width 106 height 13
type input "**********"
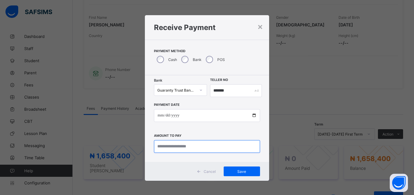
click at [203, 142] on input "currency" at bounding box center [207, 146] width 106 height 13
type input "*********"
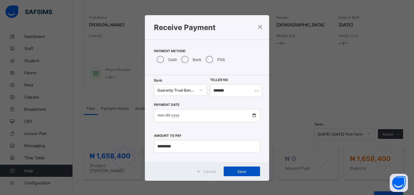
click at [247, 170] on span "Save" at bounding box center [241, 171] width 27 height 5
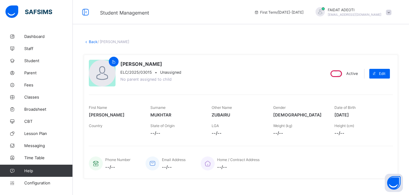
click at [89, 42] on link "Back" at bounding box center [93, 41] width 9 height 5
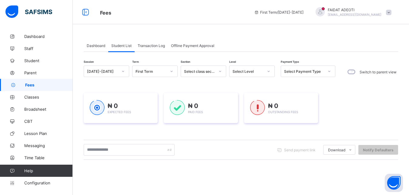
click at [252, 72] on div "Select Level" at bounding box center [248, 71] width 31 height 5
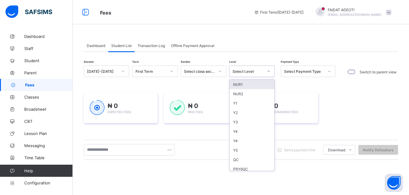
type input "*"
click at [123, 150] on div "Session 2025-2026 Term First Term Section Select class section Level option NUR…" at bounding box center [241, 173] width 315 height 215
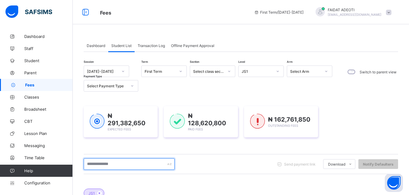
click at [115, 167] on input "text" at bounding box center [129, 164] width 91 height 12
type input "*****"
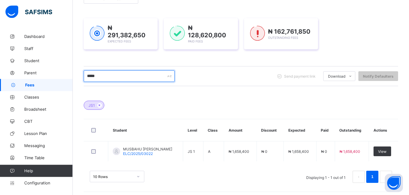
scroll to position [89, 0]
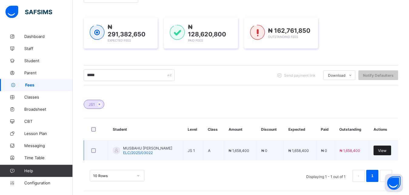
click at [387, 148] on span "View" at bounding box center [382, 150] width 8 height 5
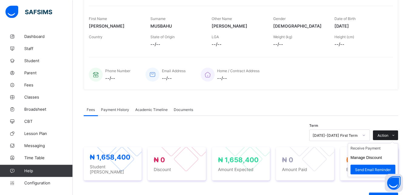
click at [396, 133] on span at bounding box center [394, 135] width 10 height 10
click at [368, 149] on li "Receive Payment" at bounding box center [373, 148] width 50 height 9
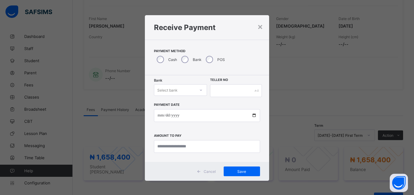
click at [179, 89] on div "Select bank" at bounding box center [174, 90] width 41 height 8
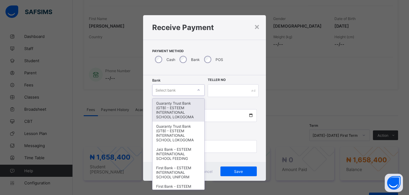
click at [176, 112] on div "Guaranty Trust Bank (GTB) - ESTEEM INTERNATIONAL SCHOOL LOKOGOMA" at bounding box center [179, 110] width 52 height 23
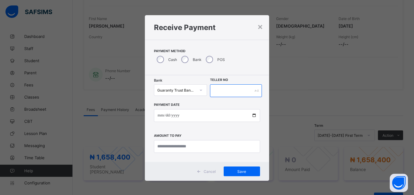
click at [228, 90] on input "text" at bounding box center [236, 90] width 52 height 13
type input "*******"
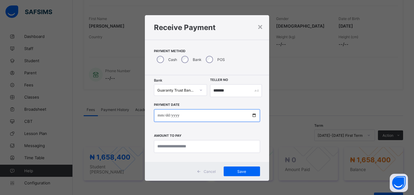
click at [216, 112] on input "date" at bounding box center [207, 115] width 106 height 13
type input "**********"
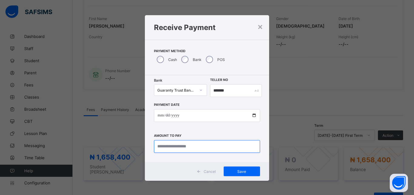
click at [208, 151] on input "currency" at bounding box center [207, 146] width 106 height 13
type input "**********"
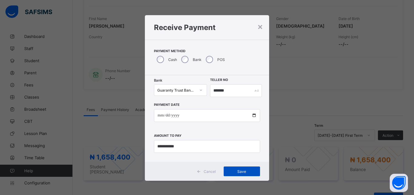
click at [231, 169] on div "Save" at bounding box center [242, 172] width 36 height 10
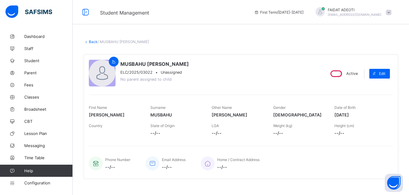
click at [91, 42] on link "Back" at bounding box center [93, 41] width 9 height 5
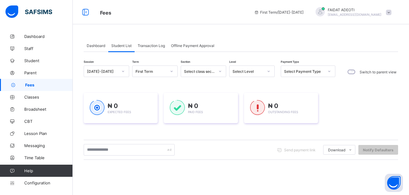
click at [262, 69] on div "Select Level" at bounding box center [248, 71] width 31 height 5
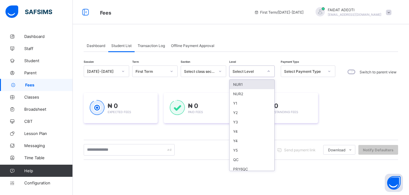
type input "*"
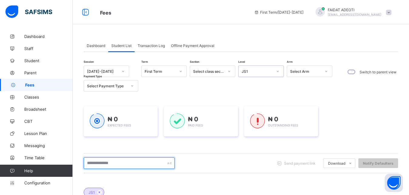
click at [131, 161] on input "text" at bounding box center [129, 163] width 91 height 12
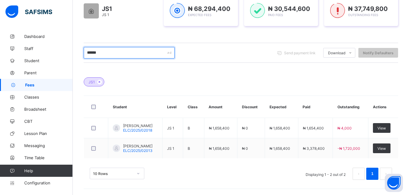
scroll to position [110, 0]
type input "*"
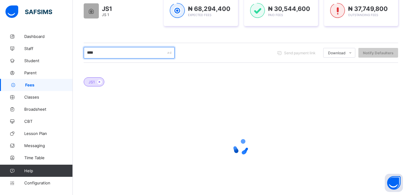
scroll to position [90, 0]
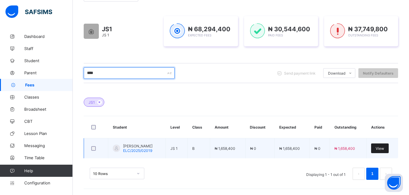
type input "****"
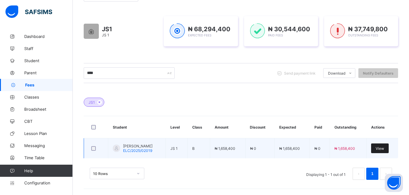
click at [384, 149] on span "View" at bounding box center [380, 148] width 8 height 5
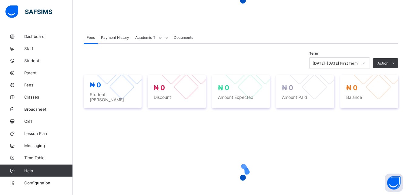
scroll to position [83, 0]
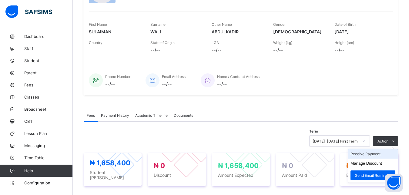
click at [377, 154] on li "Receive Payment" at bounding box center [373, 153] width 50 height 9
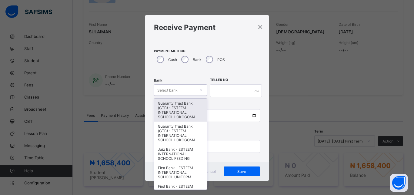
click at [171, 88] on div "Select bank" at bounding box center [167, 90] width 20 height 12
click at [166, 112] on div "Guaranty Trust Bank (GTB) - ESTEEM INTERNATIONAL SCHOOL LOKOGOMA" at bounding box center [180, 110] width 52 height 23
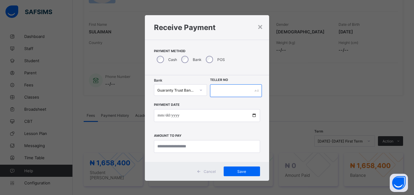
click at [223, 90] on input "text" at bounding box center [236, 90] width 52 height 13
type input "*"
type input "*******"
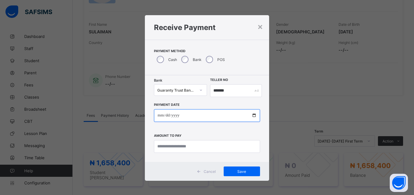
click at [211, 116] on input "date" at bounding box center [207, 115] width 106 height 13
type input "**********"
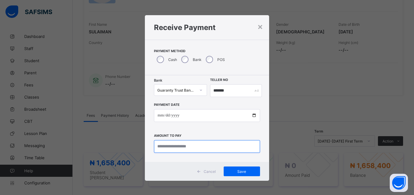
click at [211, 146] on input "currency" at bounding box center [207, 146] width 106 height 13
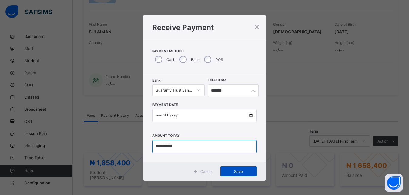
type input "**********"
click at [248, 171] on span "Save" at bounding box center [238, 171] width 27 height 5
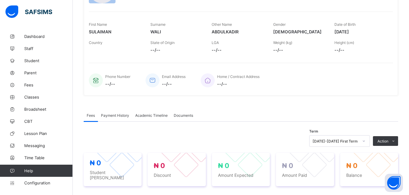
scroll to position [0, 0]
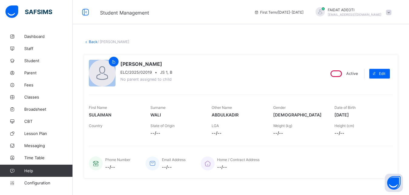
click at [92, 42] on link "Back" at bounding box center [93, 41] width 9 height 5
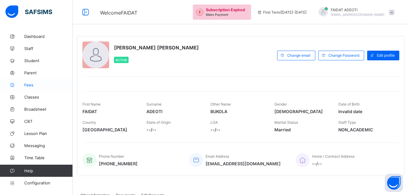
click at [58, 82] on link "Fees" at bounding box center [36, 85] width 73 height 12
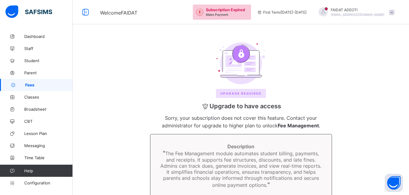
click at [390, 39] on div "Upgrade REQUIRED Upgrade to have access Sorry, your subscription does not cover…" at bounding box center [241, 146] width 324 height 220
click at [395, 13] on span at bounding box center [391, 12] width 5 height 5
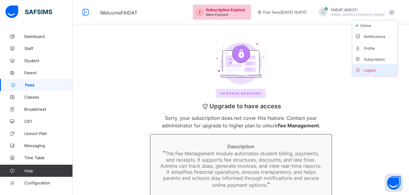
click at [380, 69] on span "Logout" at bounding box center [375, 69] width 40 height 7
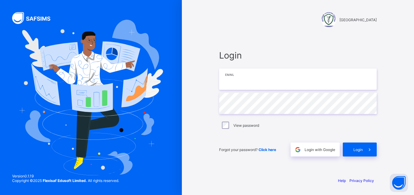
click at [294, 76] on input "email" at bounding box center [298, 79] width 158 height 21
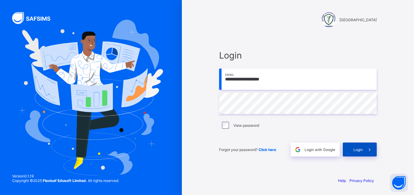
type input "**********"
click at [361, 147] on div "Login" at bounding box center [360, 150] width 34 height 14
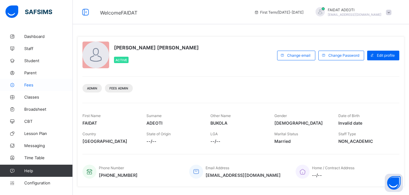
click at [42, 85] on span "Fees" at bounding box center [48, 85] width 49 height 5
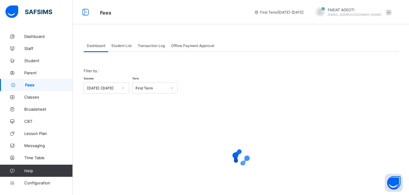
click at [119, 46] on span "Student List" at bounding box center [121, 45] width 20 height 5
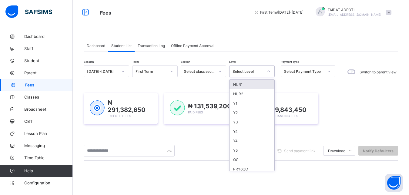
click at [269, 72] on icon at bounding box center [269, 71] width 4 height 6
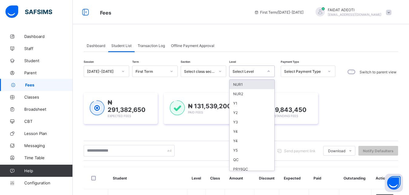
type input "*"
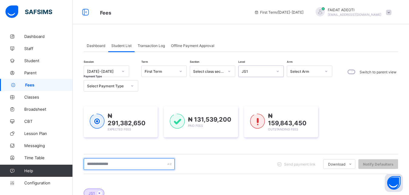
click at [114, 161] on input "text" at bounding box center [129, 164] width 91 height 12
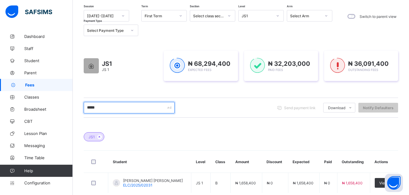
scroll to position [88, 0]
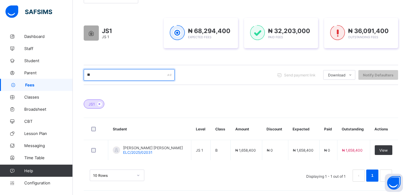
type input "*"
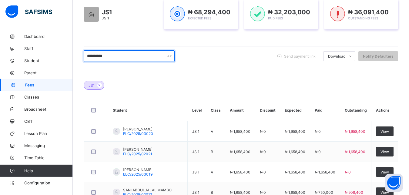
scroll to position [106, 0]
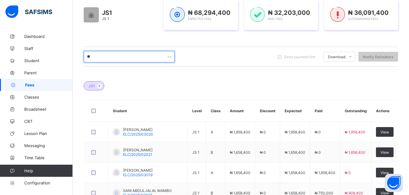
type input "*"
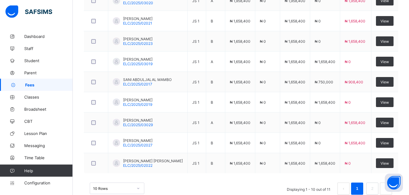
scroll to position [259, 0]
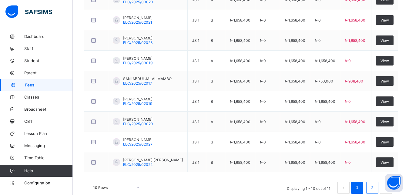
click at [375, 188] on link "2" at bounding box center [373, 188] width 6 height 8
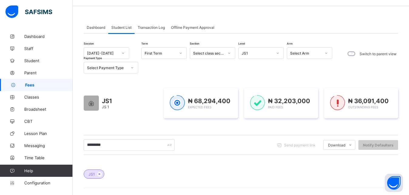
scroll to position [0, 0]
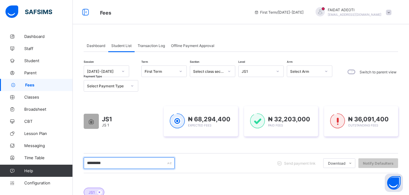
click at [120, 161] on input "*********" at bounding box center [129, 163] width 91 height 12
type input "*"
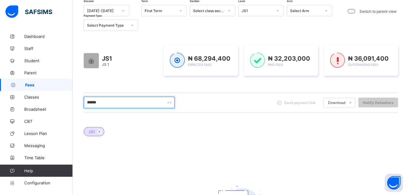
scroll to position [60, 0]
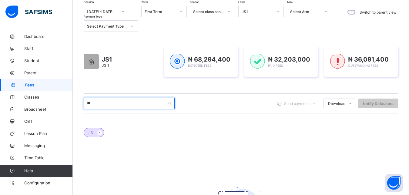
type input "*"
type input "*****"
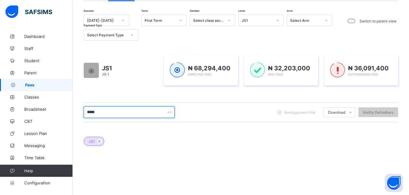
scroll to position [50, 0]
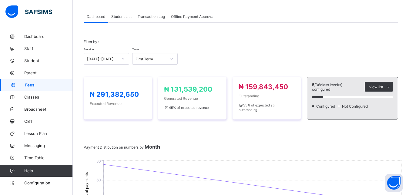
scroll to position [29, 0]
click at [125, 18] on span "Student List" at bounding box center [121, 16] width 20 height 5
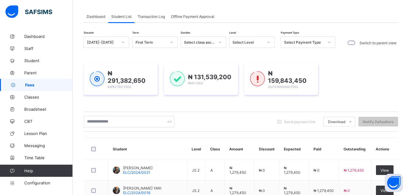
click at [270, 43] on icon at bounding box center [269, 42] width 4 height 6
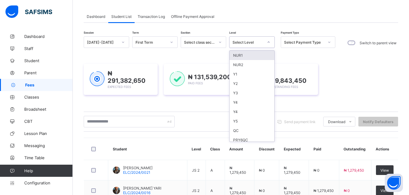
type input "*"
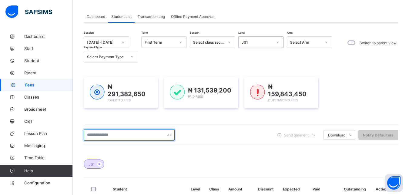
click at [115, 132] on input "text" at bounding box center [129, 135] width 91 height 12
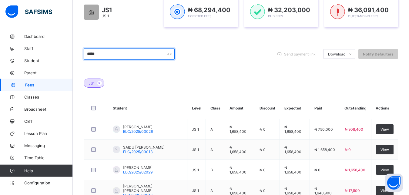
scroll to position [110, 0]
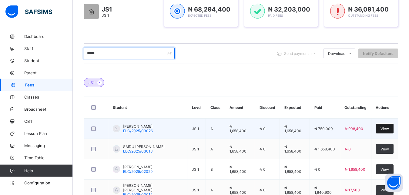
type input "*****"
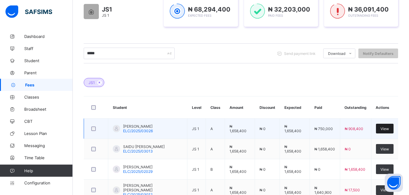
click at [389, 127] on span "View" at bounding box center [385, 129] width 8 height 5
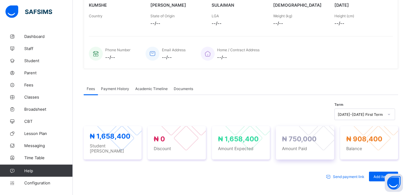
scroll to position [188, 0]
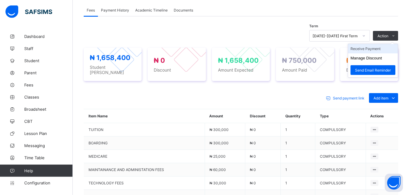
click at [380, 49] on li "Receive Payment" at bounding box center [373, 48] width 50 height 9
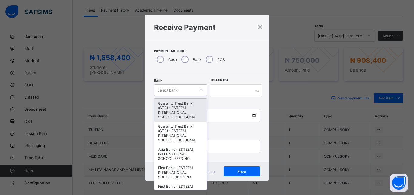
click at [181, 89] on div "Select bank" at bounding box center [174, 90] width 41 height 8
click at [175, 107] on div "Guaranty Trust Bank (GTB) - ESTEEM INTERNATIONAL SCHOOL LOKOGOMA" at bounding box center [180, 110] width 52 height 23
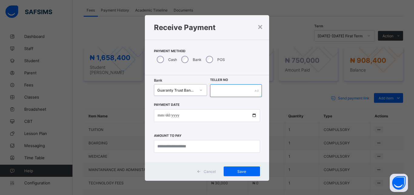
click at [215, 93] on input "text" at bounding box center [236, 90] width 52 height 13
type input "*******"
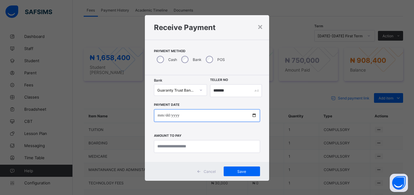
click at [191, 115] on input "date" at bounding box center [207, 115] width 106 height 13
type input "**********"
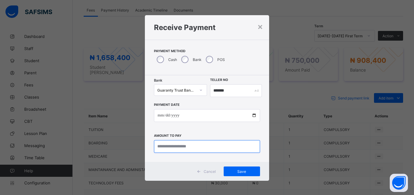
click at [186, 143] on input "currency" at bounding box center [207, 146] width 106 height 13
type input "*********"
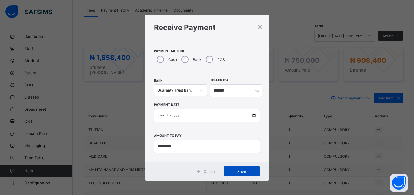
click at [238, 171] on span "Save" at bounding box center [241, 171] width 27 height 5
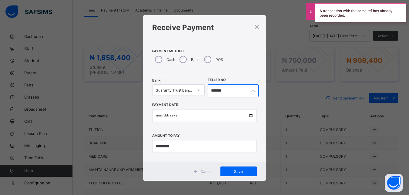
click at [224, 93] on input "*******" at bounding box center [233, 90] width 51 height 13
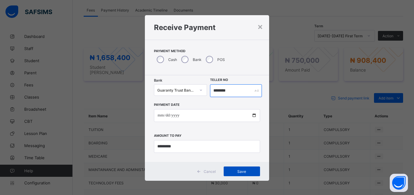
type input "********"
click at [236, 169] on div "Save" at bounding box center [242, 172] width 36 height 10
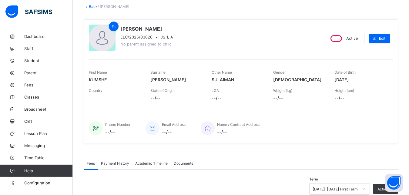
scroll to position [0, 0]
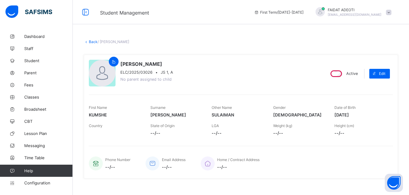
click at [96, 41] on link "Back" at bounding box center [93, 41] width 9 height 5
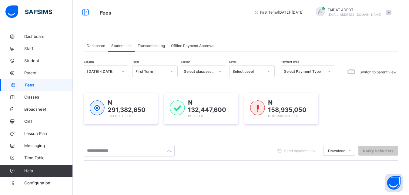
click at [268, 69] on icon at bounding box center [269, 71] width 4 height 6
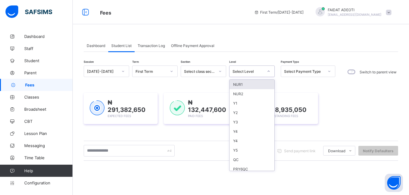
click at [270, 72] on icon at bounding box center [269, 71] width 4 height 6
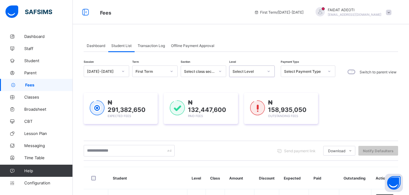
click at [270, 72] on icon at bounding box center [269, 71] width 4 height 6
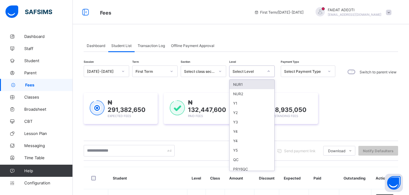
type input "*"
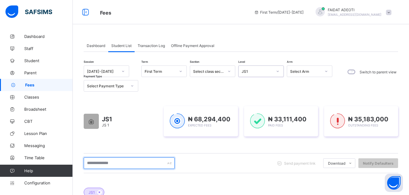
click at [136, 165] on input "text" at bounding box center [129, 163] width 91 height 12
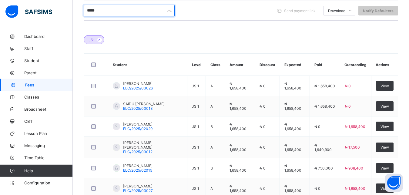
scroll to position [154, 0]
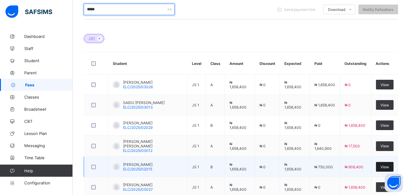
type input "*****"
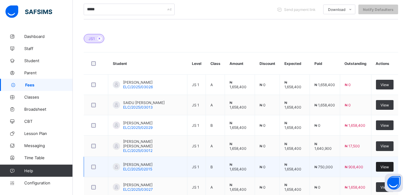
click at [394, 164] on div "View" at bounding box center [385, 167] width 18 height 10
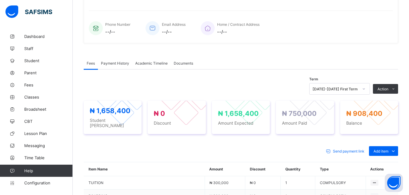
scroll to position [214, 0]
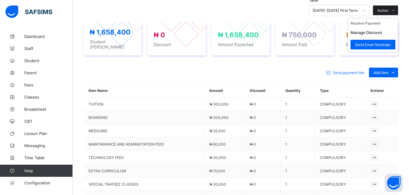
click at [396, 11] on icon at bounding box center [393, 10] width 5 height 4
click at [383, 20] on ul "Receive Payment Manage Discount Send Email Reminder" at bounding box center [373, 35] width 50 height 34
click at [377, 23] on li "Receive Payment" at bounding box center [373, 23] width 50 height 9
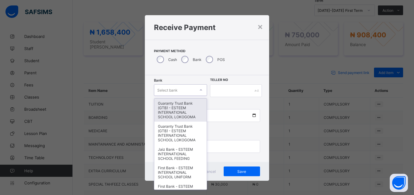
click at [190, 89] on div "Select bank" at bounding box center [174, 90] width 41 height 8
click at [172, 117] on div "Guaranty Trust Bank (GTB) - ESTEEM INTERNATIONAL SCHOOL LOKOGOMA" at bounding box center [180, 110] width 52 height 23
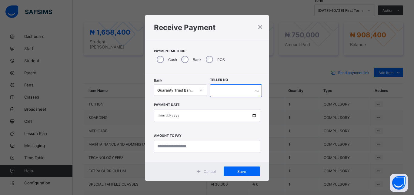
click at [231, 89] on input "text" at bounding box center [236, 90] width 52 height 13
type input "********"
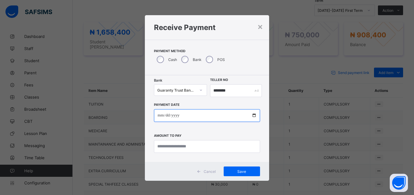
click at [203, 118] on input "date" at bounding box center [207, 115] width 106 height 13
type input "**********"
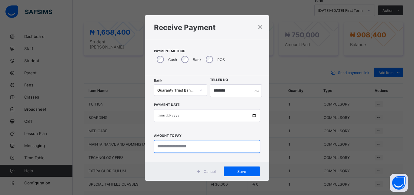
click at [196, 147] on input "currency" at bounding box center [207, 146] width 106 height 13
type input "*********"
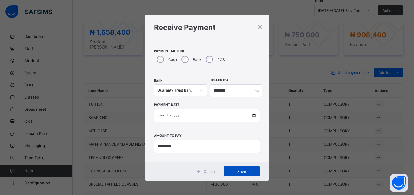
click at [237, 168] on div "Save" at bounding box center [242, 172] width 36 height 10
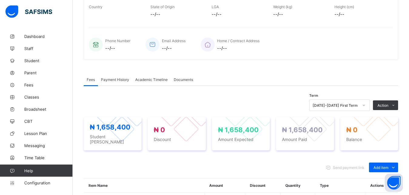
scroll to position [0, 0]
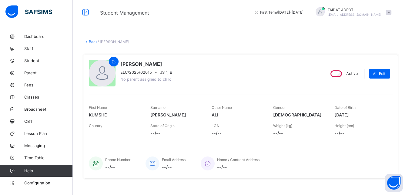
click at [92, 41] on link "Back" at bounding box center [93, 41] width 9 height 5
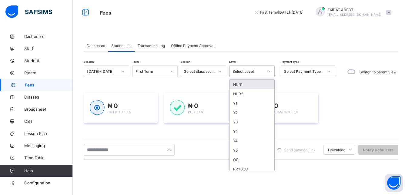
click at [266, 72] on div at bounding box center [269, 71] width 10 height 10
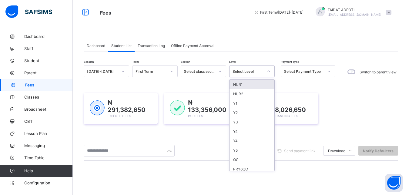
type input "*"
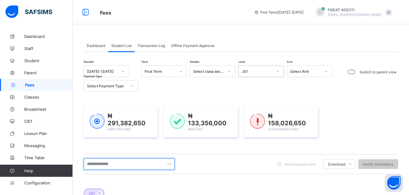
click at [109, 162] on input "text" at bounding box center [129, 164] width 91 height 12
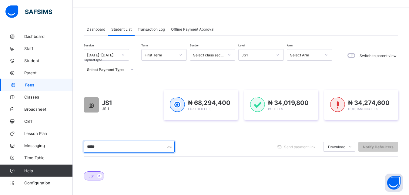
scroll to position [16, 0]
type input "*"
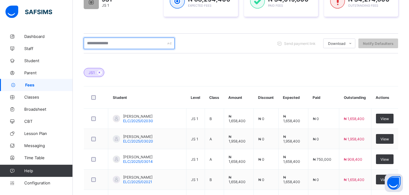
scroll to position [119, 0]
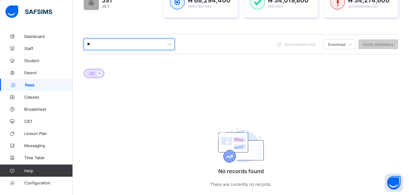
type input "*"
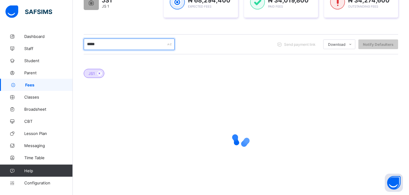
scroll to position [90, 0]
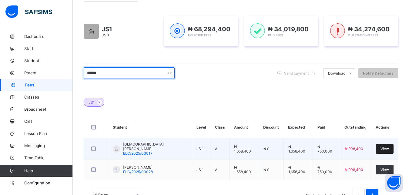
type input "******"
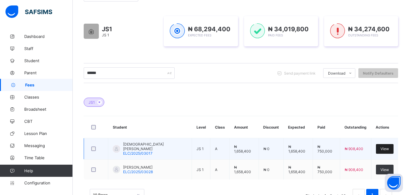
click at [384, 147] on div "View" at bounding box center [385, 149] width 18 height 10
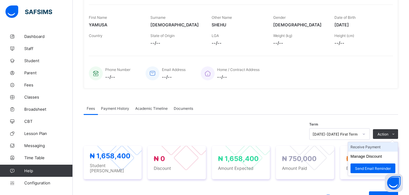
click at [375, 148] on li "Receive Payment" at bounding box center [373, 146] width 50 height 9
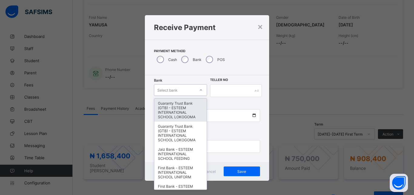
click at [170, 89] on div "Select bank" at bounding box center [167, 90] width 20 height 12
click at [169, 111] on div "Guaranty Trust Bank (GTB) - ESTEEM INTERNATIONAL SCHOOL LOKOGOMA" at bounding box center [180, 110] width 52 height 23
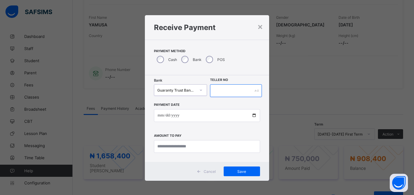
click at [231, 92] on input "text" at bounding box center [236, 90] width 52 height 13
type input "******"
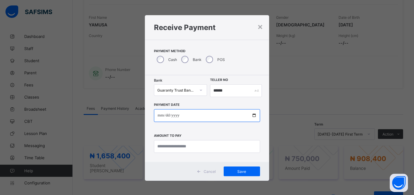
click at [211, 116] on input "date" at bounding box center [207, 115] width 106 height 13
type input "**********"
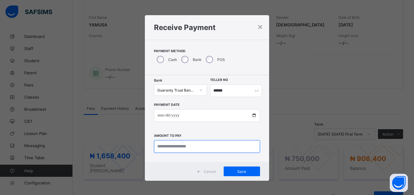
click at [209, 145] on input "currency" at bounding box center [207, 146] width 106 height 13
type input "**********"
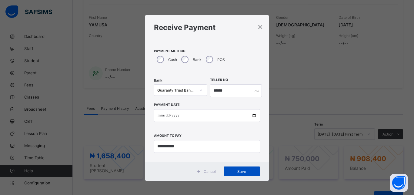
click at [233, 171] on span "Save" at bounding box center [241, 171] width 27 height 5
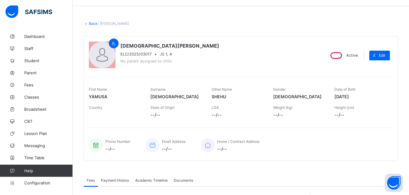
scroll to position [13, 0]
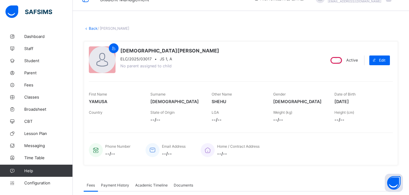
click at [91, 29] on link "Back" at bounding box center [93, 28] width 9 height 5
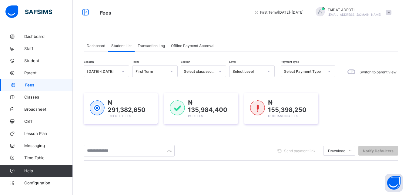
click at [258, 73] on div "Select Level" at bounding box center [248, 71] width 31 height 5
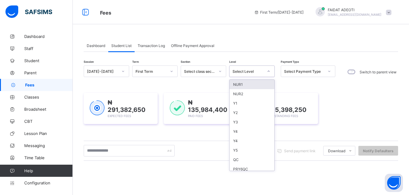
type input "*"
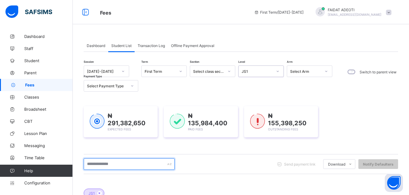
click at [116, 164] on input "text" at bounding box center [129, 164] width 91 height 12
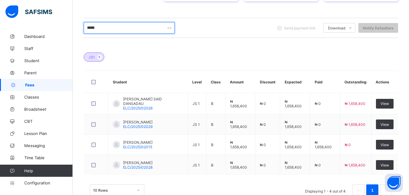
scroll to position [136, 0]
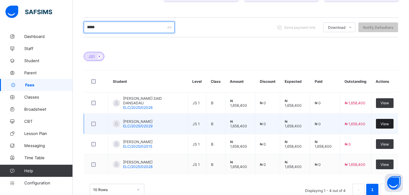
type input "*****"
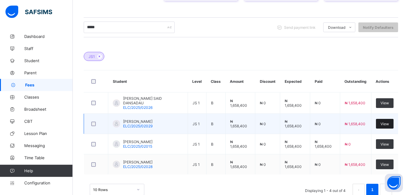
click at [388, 122] on span "View" at bounding box center [385, 124] width 8 height 5
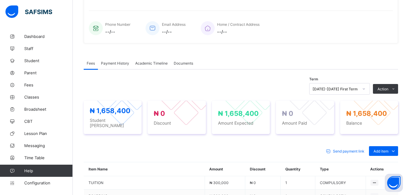
scroll to position [214, 0]
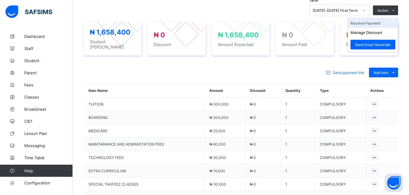
click at [373, 24] on li "Receive Payment" at bounding box center [373, 23] width 50 height 9
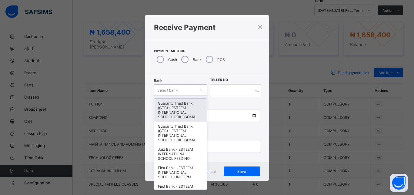
click at [173, 90] on div "Select bank" at bounding box center [167, 90] width 20 height 12
click at [165, 114] on div "Guaranty Trust Bank (GTB) - ESTEEM INTERNATIONAL SCHOOL LOKOGOMA" at bounding box center [180, 110] width 52 height 23
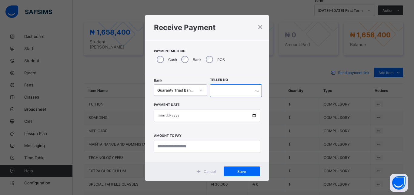
click at [233, 88] on input "text" at bounding box center [236, 90] width 52 height 13
click at [258, 26] on div "×" at bounding box center [261, 26] width 6 height 10
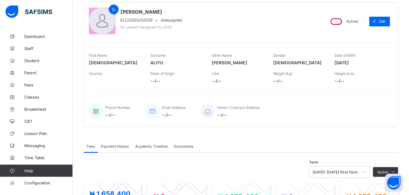
scroll to position [0, 0]
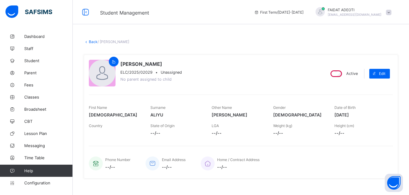
click at [92, 43] on link "Back" at bounding box center [93, 41] width 9 height 5
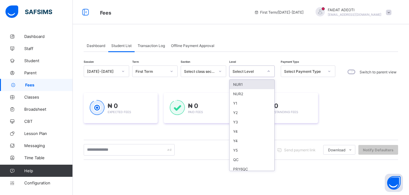
click at [256, 71] on div "Select Level" at bounding box center [248, 71] width 31 height 5
type input "*"
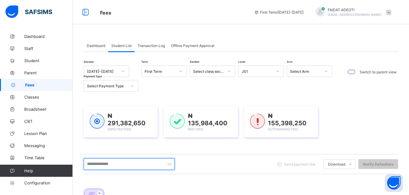
click at [137, 162] on input "text" at bounding box center [129, 164] width 91 height 12
click at [137, 162] on input "*****" at bounding box center [129, 164] width 91 height 12
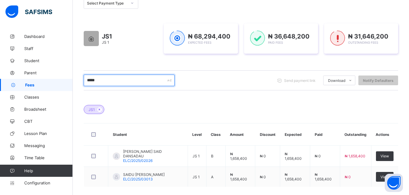
scroll to position [95, 0]
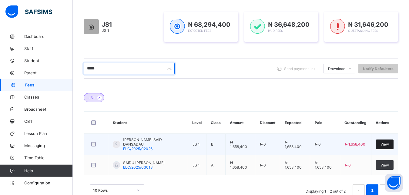
type input "*****"
click at [387, 140] on div "View" at bounding box center [385, 145] width 18 height 10
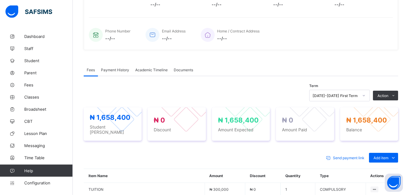
scroll to position [130, 0]
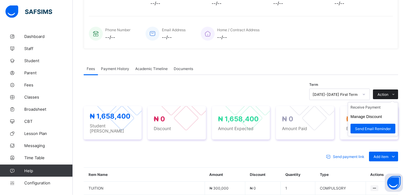
click at [396, 93] on icon at bounding box center [393, 95] width 5 height 4
click at [379, 103] on ul "Receive Payment Manage Discount Send Email Reminder" at bounding box center [373, 119] width 50 height 34
click at [378, 107] on li "Receive Payment" at bounding box center [373, 107] width 50 height 9
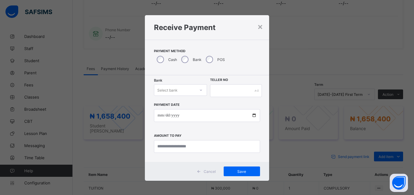
click at [176, 87] on div "Select bank" at bounding box center [174, 90] width 41 height 8
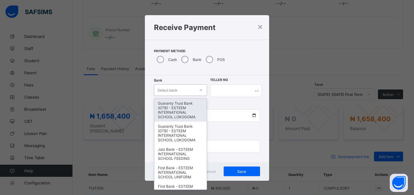
click at [179, 105] on div "Guaranty Trust Bank (GTB) - ESTEEM INTERNATIONAL SCHOOL LOKOGOMA" at bounding box center [180, 110] width 52 height 23
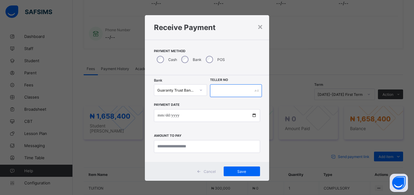
click at [230, 92] on input "text" at bounding box center [236, 90] width 52 height 13
type input "*******"
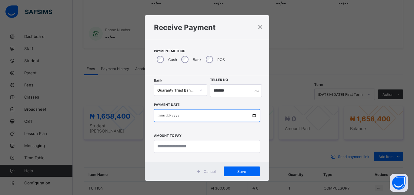
click at [221, 116] on input "date" at bounding box center [207, 115] width 106 height 13
type input "**********"
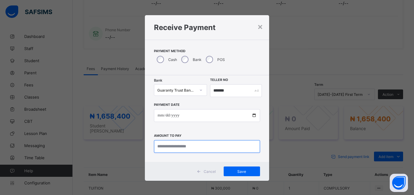
click at [216, 147] on input "currency" at bounding box center [207, 146] width 106 height 13
type input "**********"
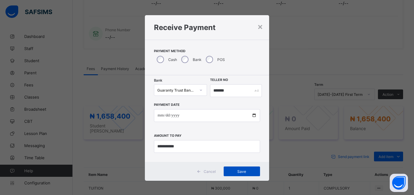
click at [248, 171] on span "Save" at bounding box center [241, 171] width 27 height 5
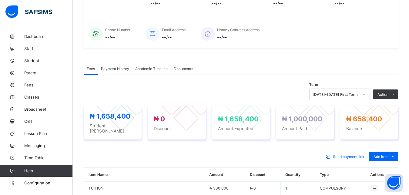
scroll to position [0, 0]
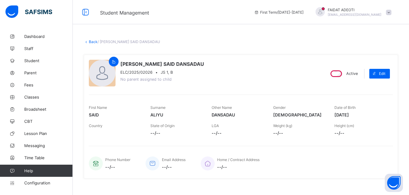
click at [92, 41] on link "Back" at bounding box center [93, 41] width 9 height 5
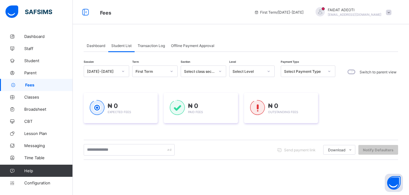
click at [255, 74] on div "Select Level" at bounding box center [246, 71] width 33 height 8
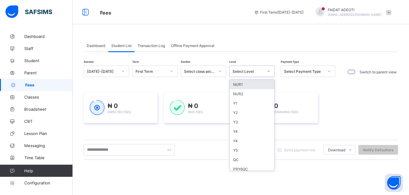
type input "*"
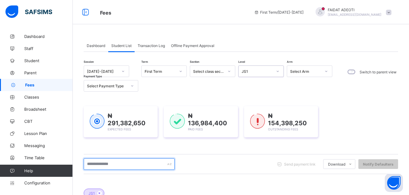
click at [123, 164] on input "text" at bounding box center [129, 164] width 91 height 12
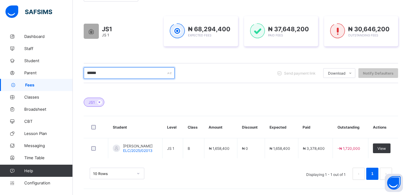
scroll to position [70, 0]
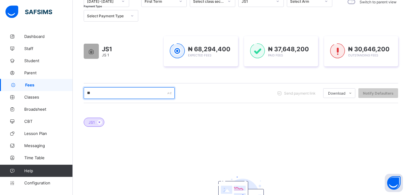
type input "*"
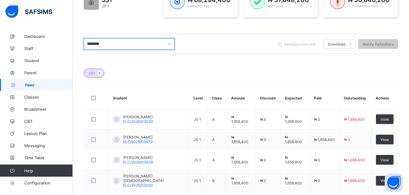
scroll to position [115, 0]
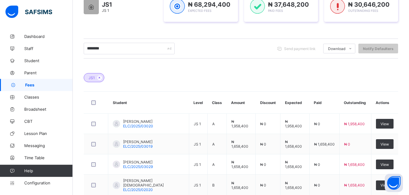
click at [408, 82] on div "Dashboard Student List Transaction Log Offline Payment Approval Student List Mo…" at bounding box center [241, 115] width 336 height 399
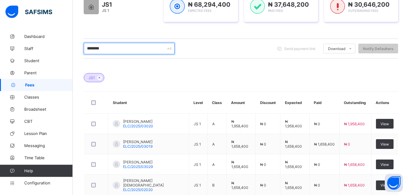
click at [127, 49] on input "********" at bounding box center [129, 49] width 91 height 12
type input "*"
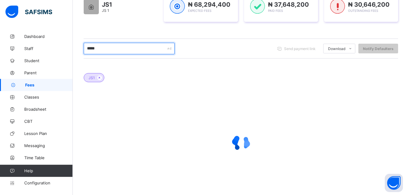
scroll to position [90, 0]
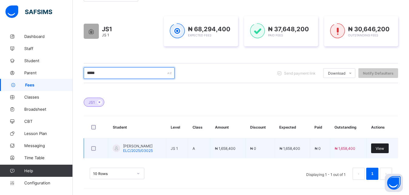
type input "*****"
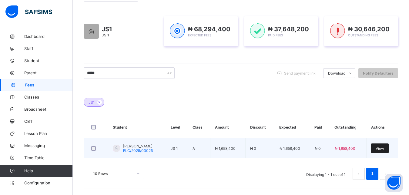
click at [384, 150] on span "View" at bounding box center [380, 148] width 8 height 5
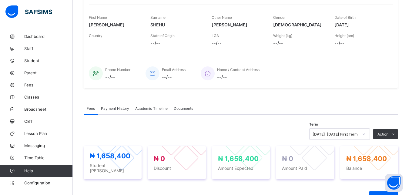
drag, startPoint x: 384, startPoint y: 150, endPoint x: 414, endPoint y: 92, distance: 65.1
click at [398, 146] on div "₦ 1,658,400 Balance" at bounding box center [369, 162] width 58 height 33
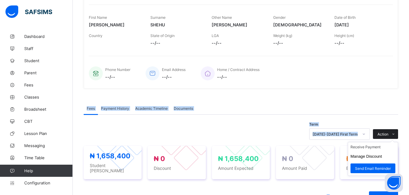
click at [396, 134] on icon at bounding box center [393, 134] width 5 height 4
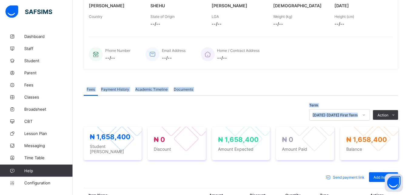
scroll to position [108, 0]
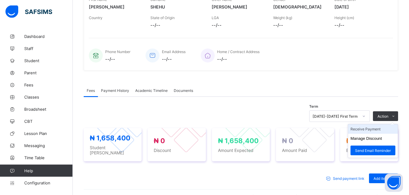
click at [384, 130] on li "Receive Payment" at bounding box center [373, 128] width 50 height 9
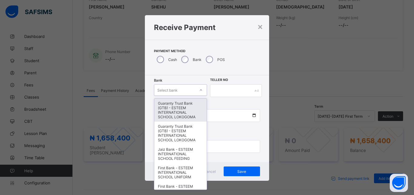
click at [180, 91] on div "Select bank" at bounding box center [174, 90] width 41 height 8
click at [170, 114] on div "Guaranty Trust Bank (GTB) - ESTEEM INTERNATIONAL SCHOOL LOKOGOMA" at bounding box center [180, 110] width 52 height 23
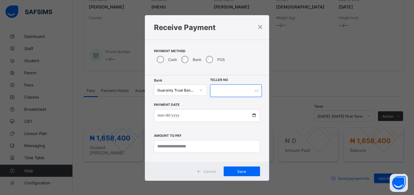
click at [223, 92] on input "text" at bounding box center [236, 90] width 52 height 13
type input "*******"
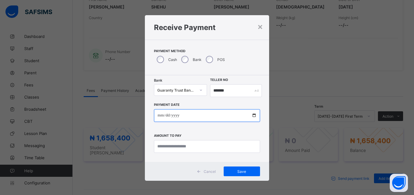
click at [200, 117] on input "date" at bounding box center [207, 115] width 106 height 13
type input "**********"
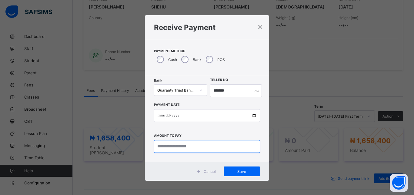
click at [193, 148] on input "currency" at bounding box center [207, 146] width 106 height 13
type input "**********"
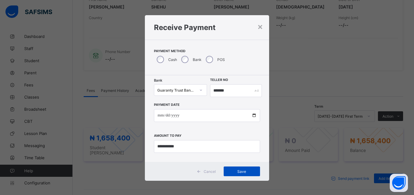
click at [235, 170] on span "Save" at bounding box center [241, 171] width 27 height 5
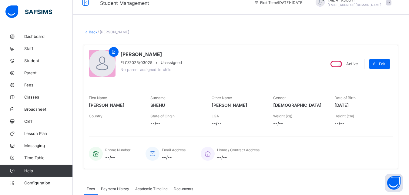
scroll to position [0, 0]
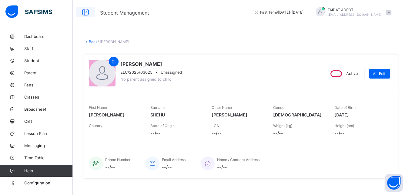
click at [89, 12] on icon at bounding box center [85, 12] width 10 height 9
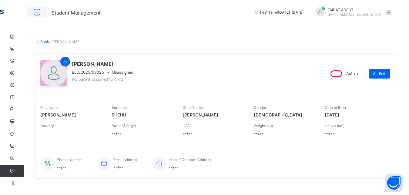
click at [39, 12] on icon at bounding box center [37, 12] width 10 height 9
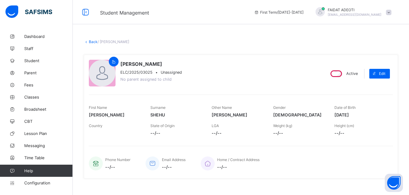
click at [90, 41] on link "Back" at bounding box center [93, 41] width 9 height 5
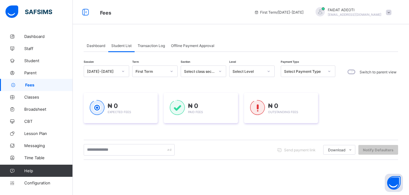
click at [253, 74] on div "Select Level" at bounding box center [246, 71] width 33 height 8
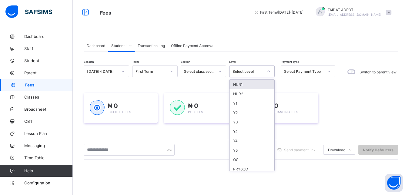
type input "*"
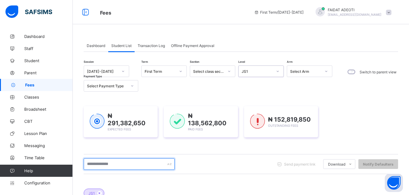
click at [122, 164] on input "text" at bounding box center [129, 164] width 91 height 12
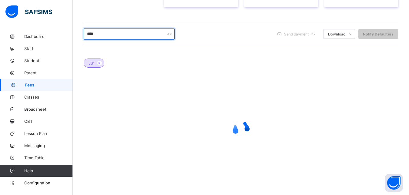
scroll to position [110, 0]
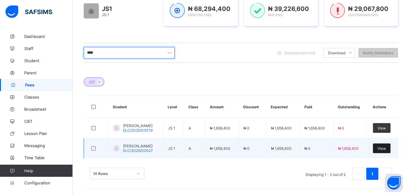
type input "****"
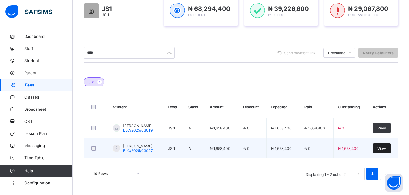
click at [386, 150] on span "View" at bounding box center [382, 148] width 8 height 5
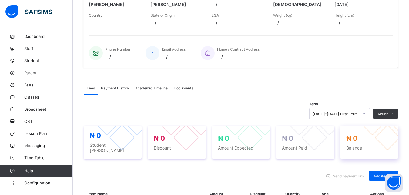
scroll to position [189, 0]
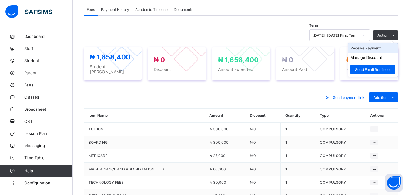
click at [383, 48] on li "Receive Payment" at bounding box center [373, 47] width 50 height 9
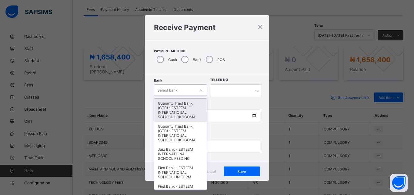
click at [182, 91] on div "Select bank" at bounding box center [174, 90] width 41 height 8
click at [172, 107] on div "Guaranty Trust Bank (GTB) - ESTEEM INTERNATIONAL SCHOOL LOKOGOMA" at bounding box center [180, 110] width 52 height 23
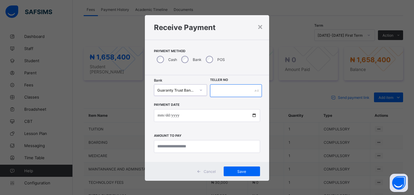
click at [221, 91] on input "text" at bounding box center [236, 90] width 52 height 13
type input "*******"
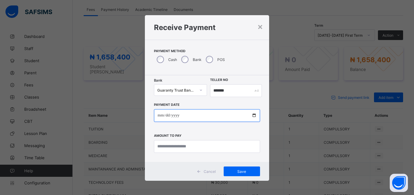
click at [185, 115] on input "date" at bounding box center [207, 115] width 106 height 13
type input "**********"
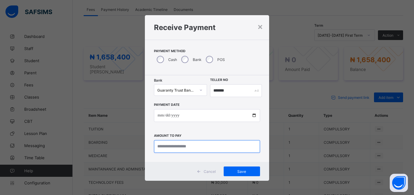
click at [185, 145] on input "currency" at bounding box center [207, 146] width 106 height 13
type input "**********"
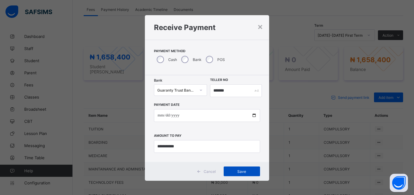
click at [239, 168] on div "Save" at bounding box center [242, 172] width 36 height 10
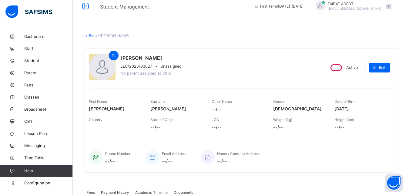
scroll to position [0, 0]
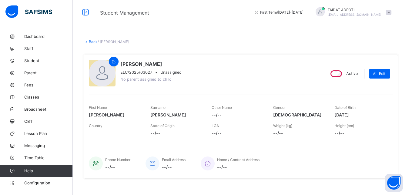
click at [94, 41] on link "Back" at bounding box center [93, 41] width 9 height 5
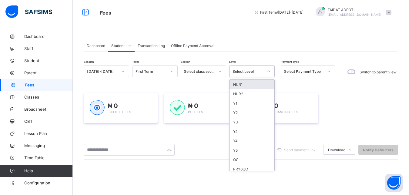
click at [260, 71] on div "Select Level" at bounding box center [248, 71] width 31 height 5
type input "*"
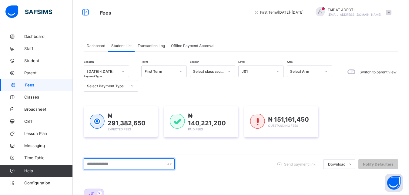
click at [117, 161] on input "text" at bounding box center [129, 164] width 91 height 12
type input "****"
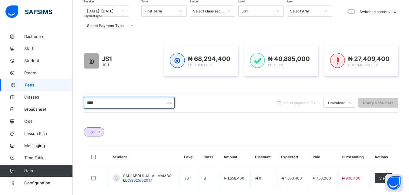
scroll to position [76, 0]
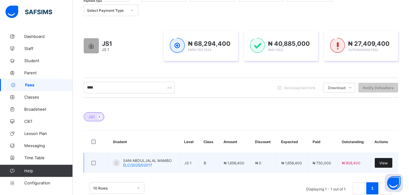
click at [388, 165] on span "View" at bounding box center [384, 163] width 8 height 5
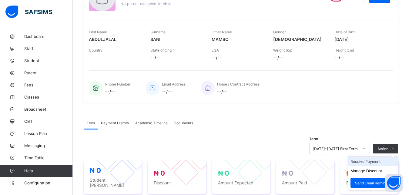
click at [379, 160] on li "Receive Payment" at bounding box center [373, 161] width 50 height 9
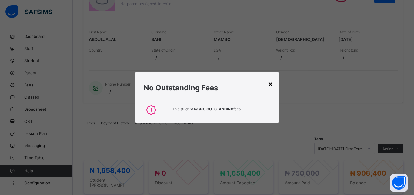
click at [266, 83] on div "× No Outstanding Fees This student has NO OUTSTANDING fees." at bounding box center [207, 98] width 145 height 50
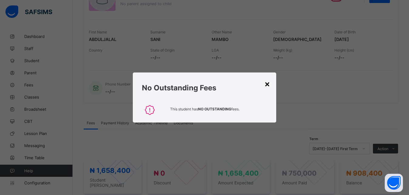
click at [266, 83] on div "×" at bounding box center [268, 84] width 6 height 10
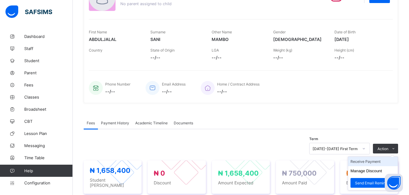
click at [374, 161] on li "Receive Payment" at bounding box center [373, 161] width 50 height 9
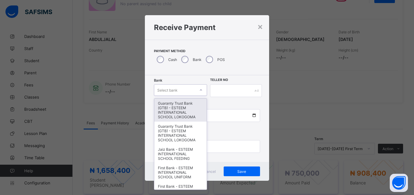
click at [183, 91] on div "Select bank" at bounding box center [174, 90] width 41 height 8
click at [174, 112] on div "Guaranty Trust Bank (GTB) - ESTEEM INTERNATIONAL SCHOOL LOKOGOMA" at bounding box center [180, 110] width 52 height 23
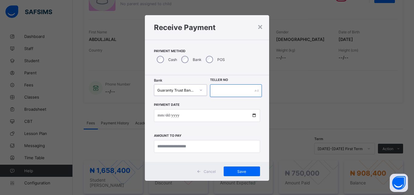
click at [237, 95] on input "text" at bounding box center [236, 90] width 52 height 13
type input "*******"
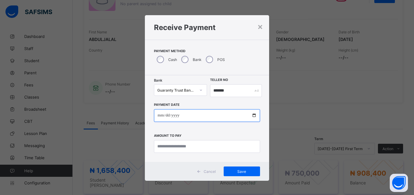
click at [219, 117] on input "date" at bounding box center [207, 115] width 106 height 13
type input "**********"
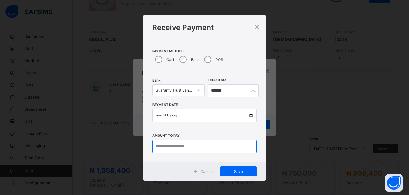
click at [180, 147] on input "currency" at bounding box center [204, 146] width 105 height 13
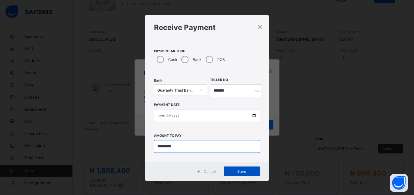
type input "*********"
click at [241, 172] on span "Save" at bounding box center [241, 171] width 27 height 5
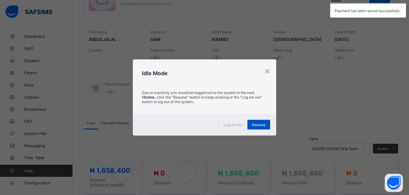
click at [266, 126] on span "Resume" at bounding box center [259, 125] width 14 height 5
